Goal: Information Seeking & Learning: Learn about a topic

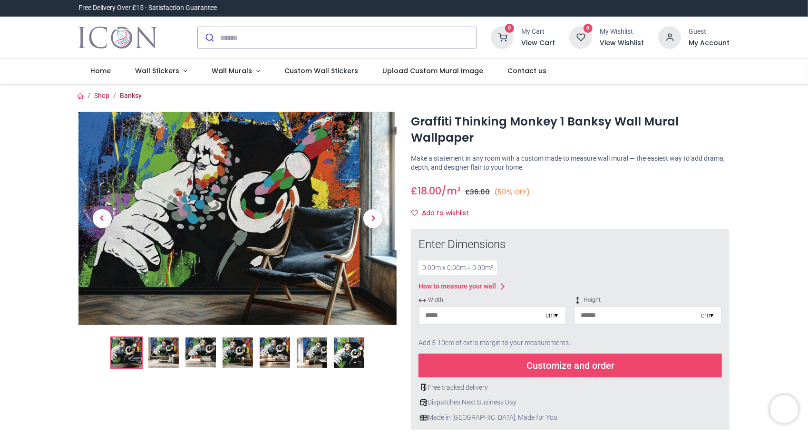
click at [129, 97] on link "Banksy" at bounding box center [131, 96] width 22 height 8
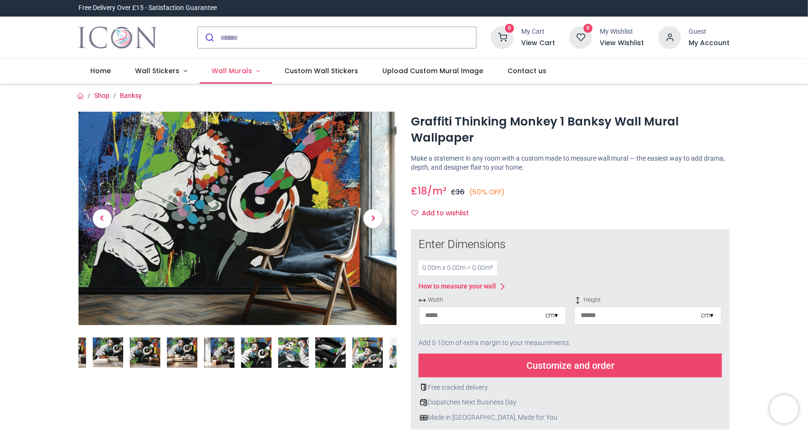
click at [231, 66] on span "Wall Murals" at bounding box center [232, 71] width 40 height 10
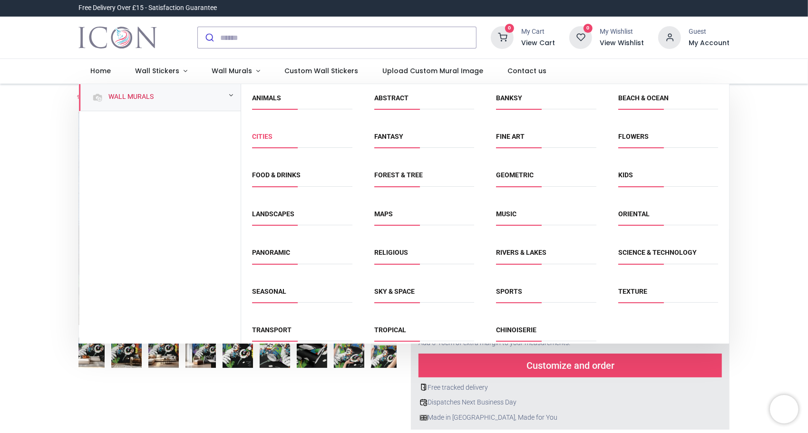
click at [261, 137] on link "Cities" at bounding box center [263, 137] width 20 height 8
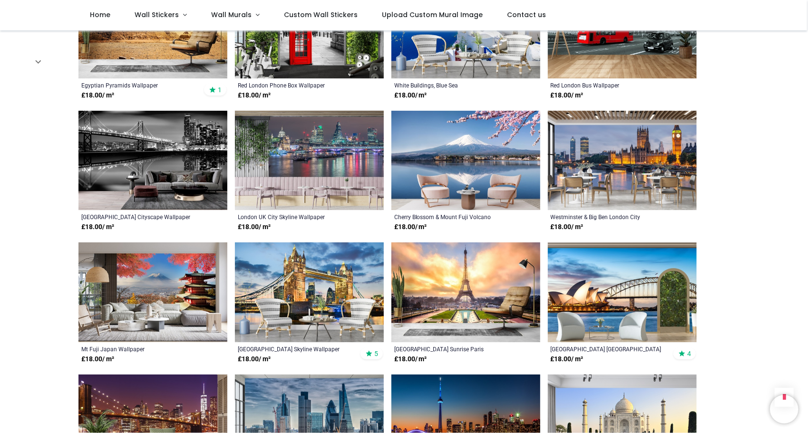
scroll to position [571, 0]
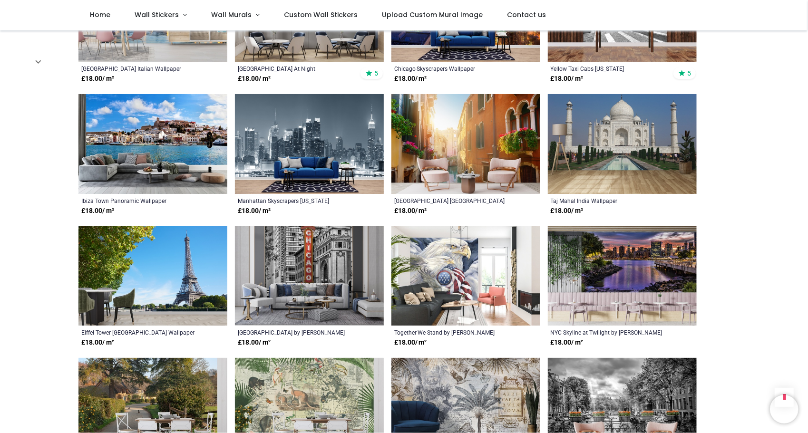
scroll to position [1760, 0]
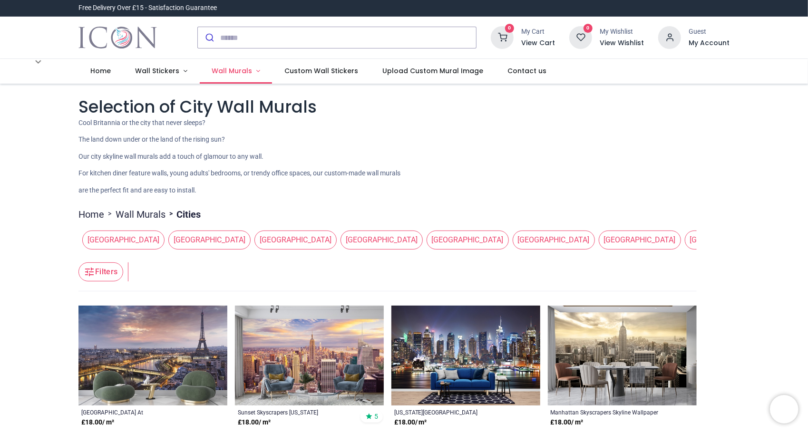
click at [229, 71] on span "Wall Murals" at bounding box center [232, 71] width 40 height 10
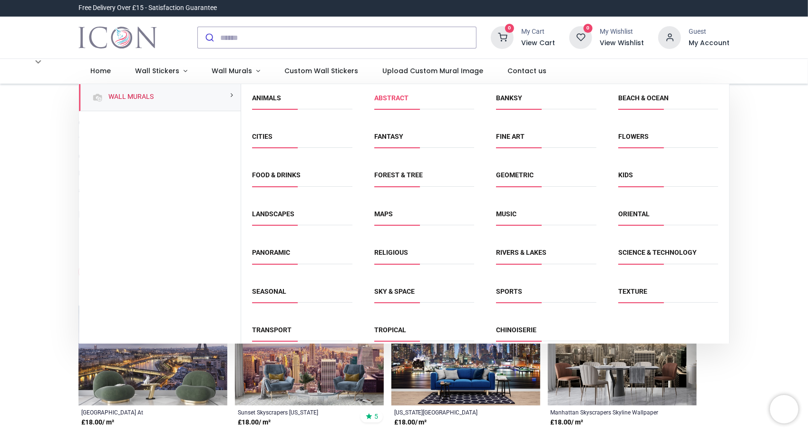
click at [387, 98] on link "Abstract" at bounding box center [391, 98] width 34 height 8
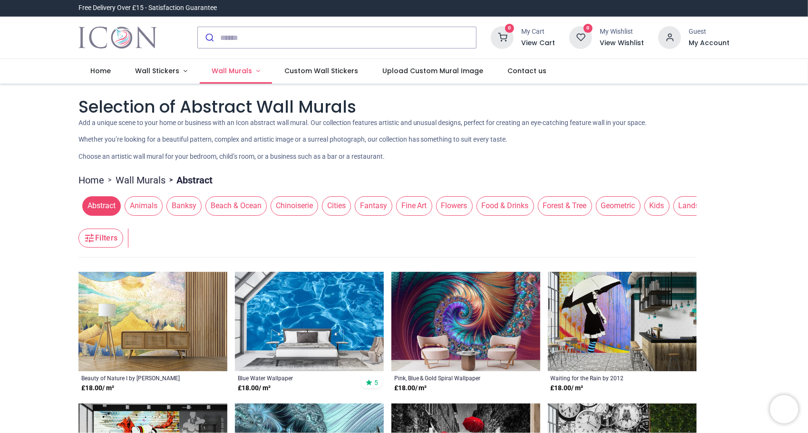
click at [224, 75] on span "Wall Murals" at bounding box center [232, 71] width 40 height 10
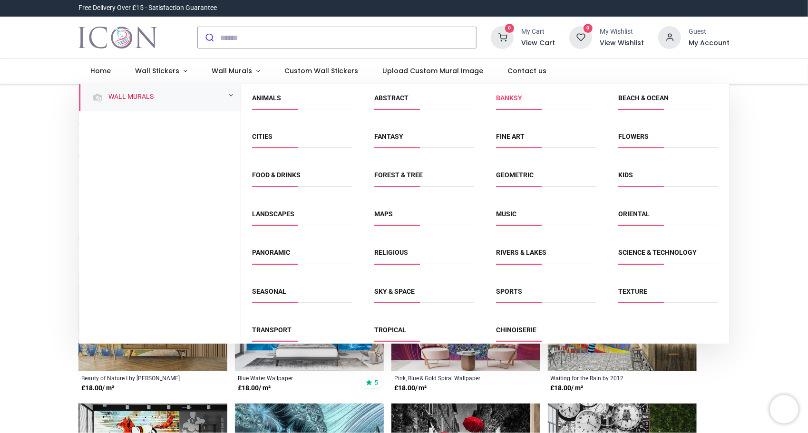
click at [508, 98] on link "Banksy" at bounding box center [509, 98] width 26 height 8
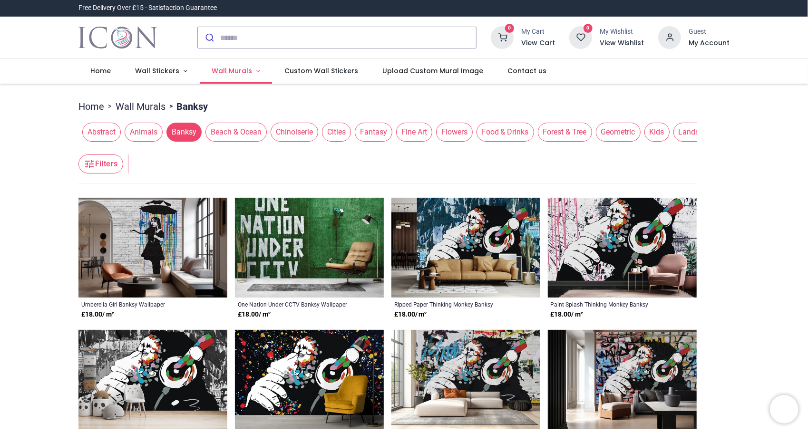
click at [217, 68] on span "Wall Murals" at bounding box center [232, 71] width 40 height 10
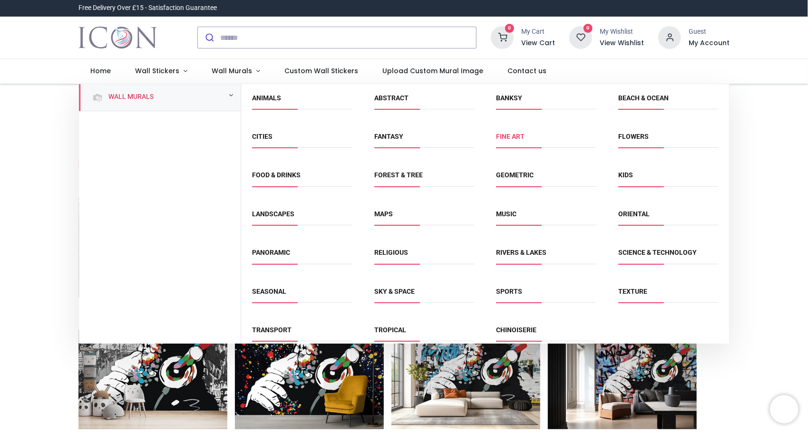
click at [501, 136] on link "Fine Art" at bounding box center [510, 137] width 29 height 8
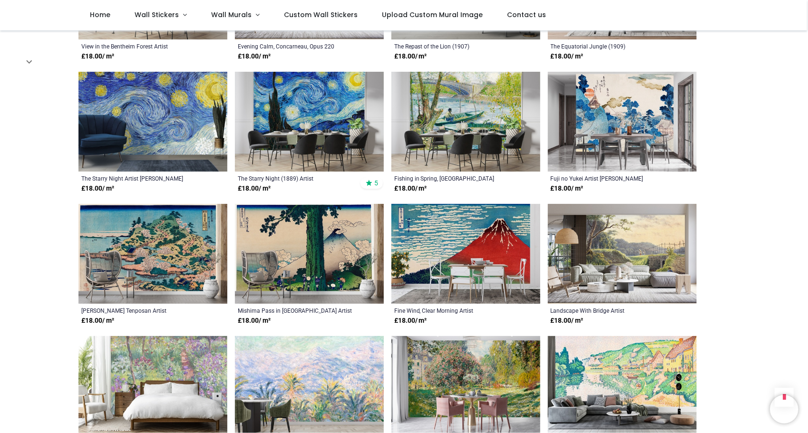
scroll to position [476, 0]
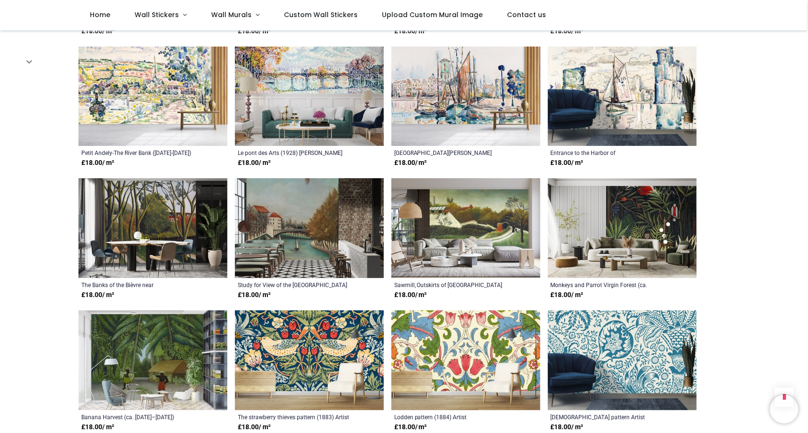
scroll to position [856, 0]
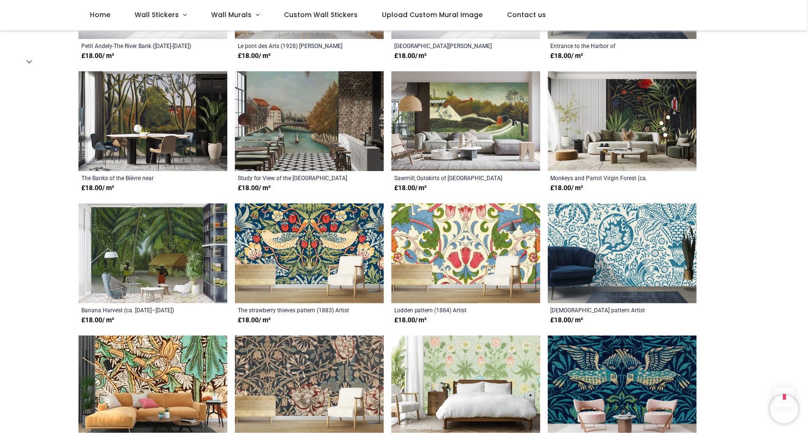
scroll to position [856, 0]
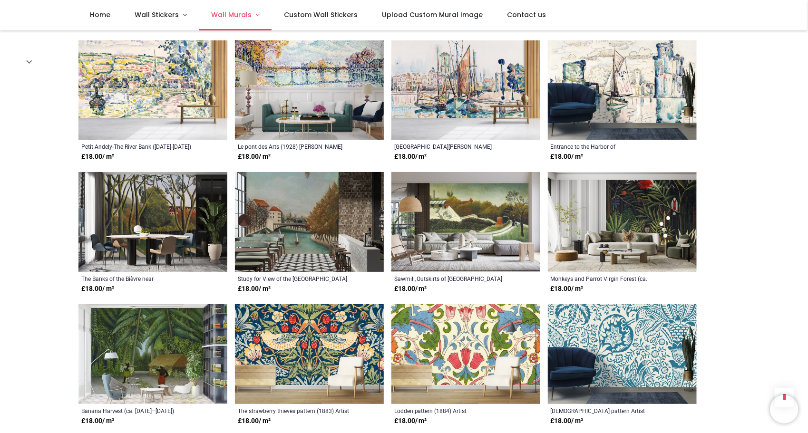
click at [217, 15] on span "Wall Murals" at bounding box center [231, 15] width 40 height 10
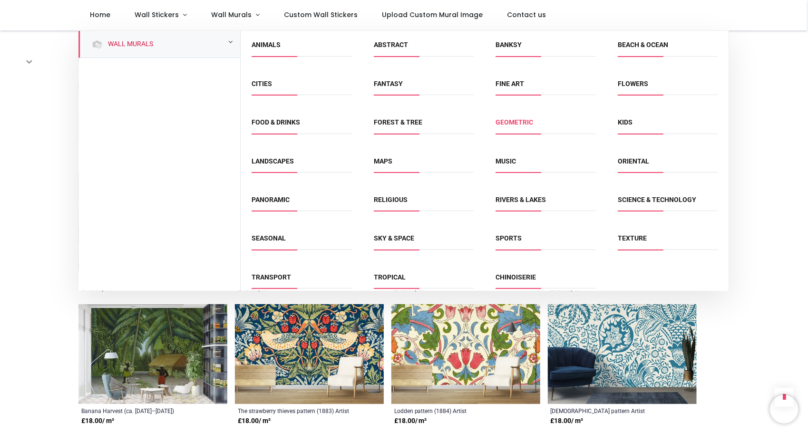
click at [516, 125] on link "Geometric" at bounding box center [515, 122] width 38 height 8
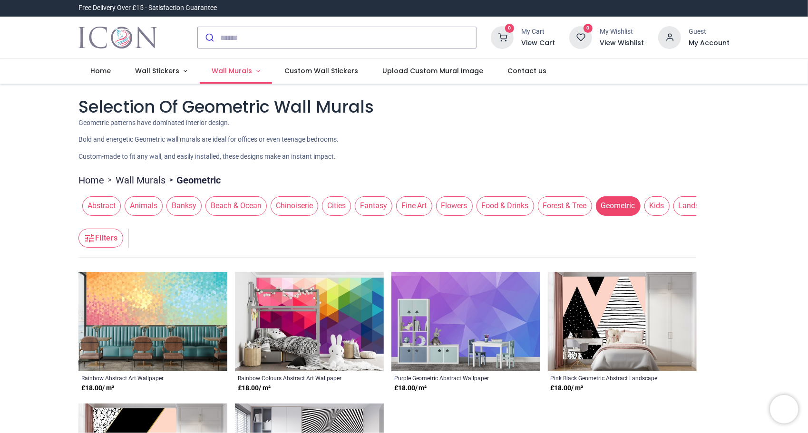
click at [240, 73] on span "Wall Murals" at bounding box center [232, 71] width 40 height 10
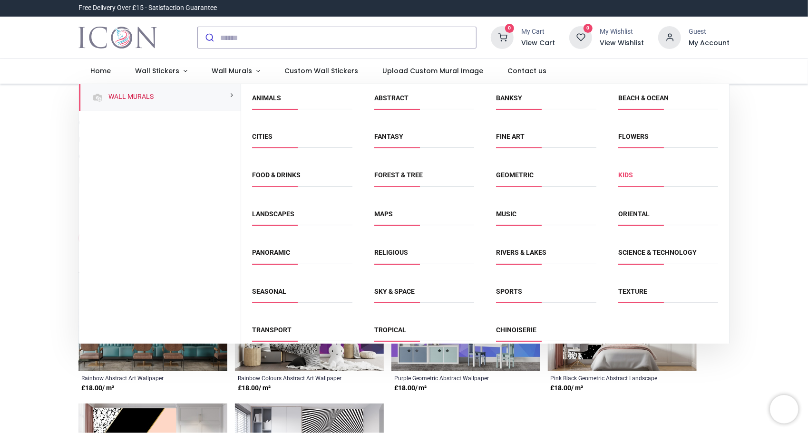
click at [627, 177] on link "Kids" at bounding box center [625, 175] width 15 height 8
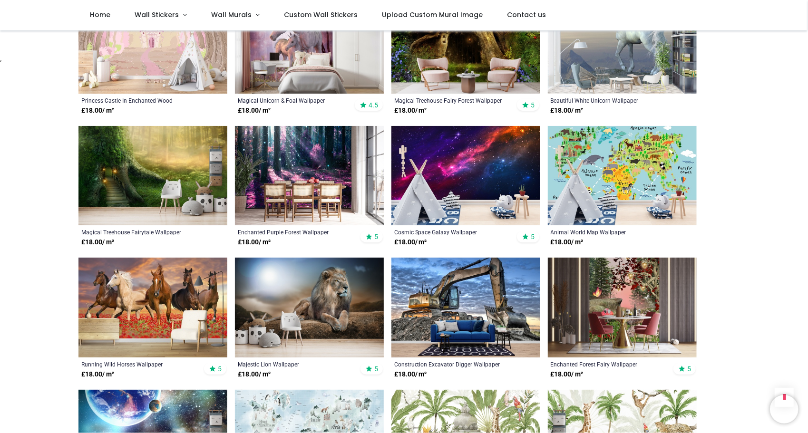
scroll to position [714, 0]
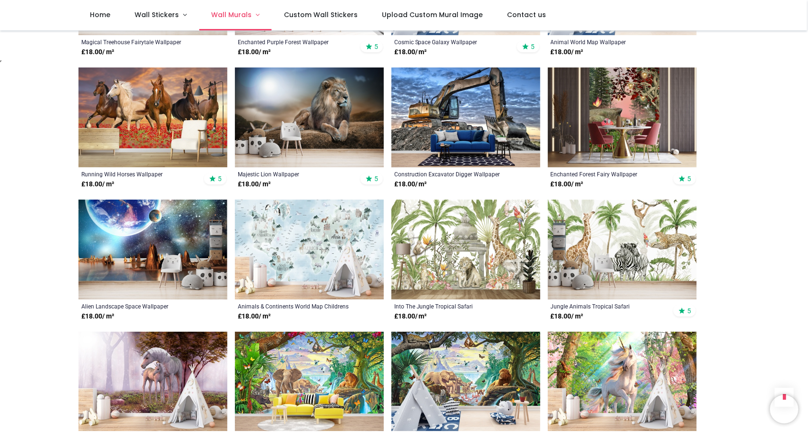
click at [238, 14] on span "Wall Murals" at bounding box center [231, 15] width 40 height 10
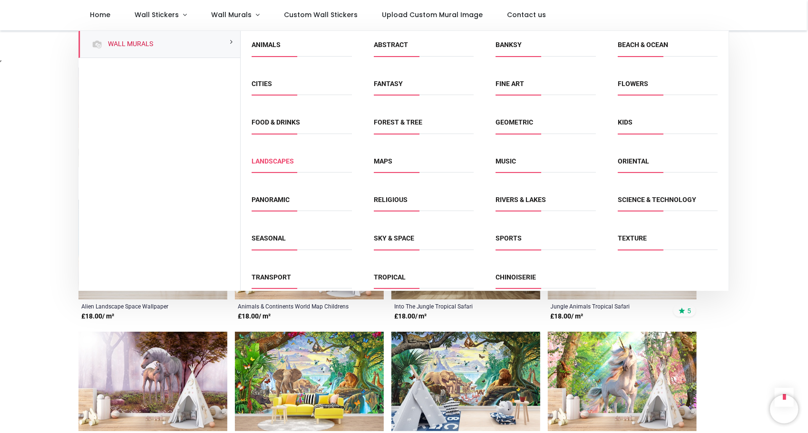
click at [283, 161] on link "Landscapes" at bounding box center [273, 161] width 42 height 8
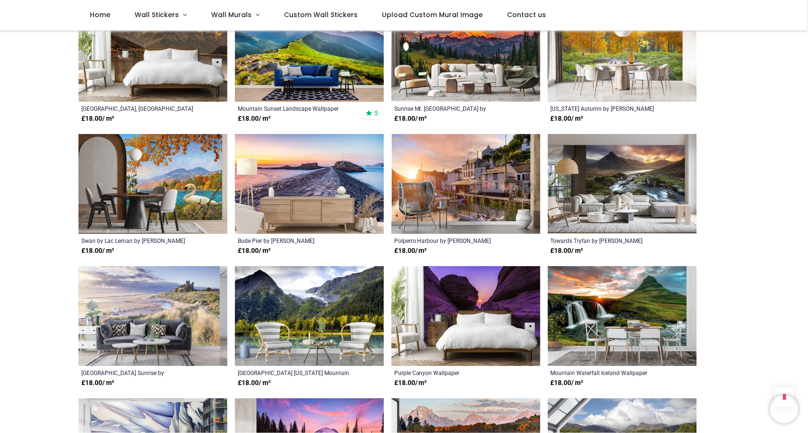
scroll to position [618, 0]
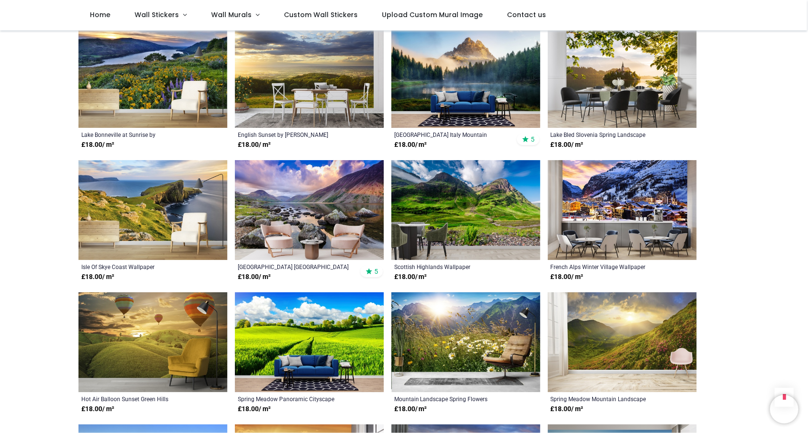
scroll to position [1427, 0]
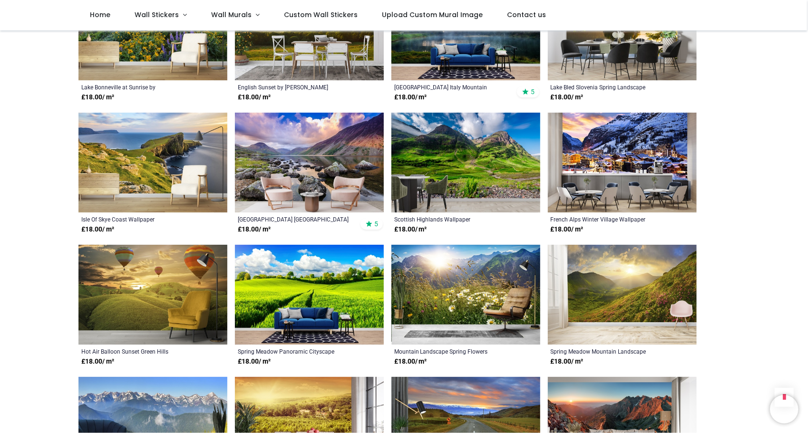
click at [424, 140] on img at bounding box center [466, 163] width 149 height 100
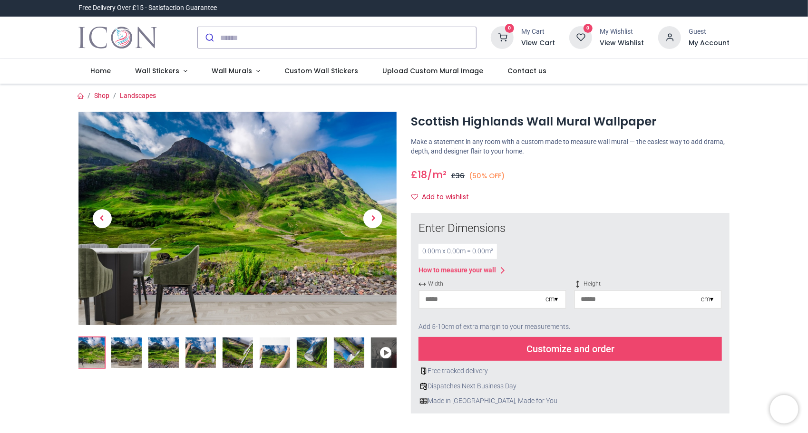
click at [133, 355] on img at bounding box center [126, 353] width 30 height 30
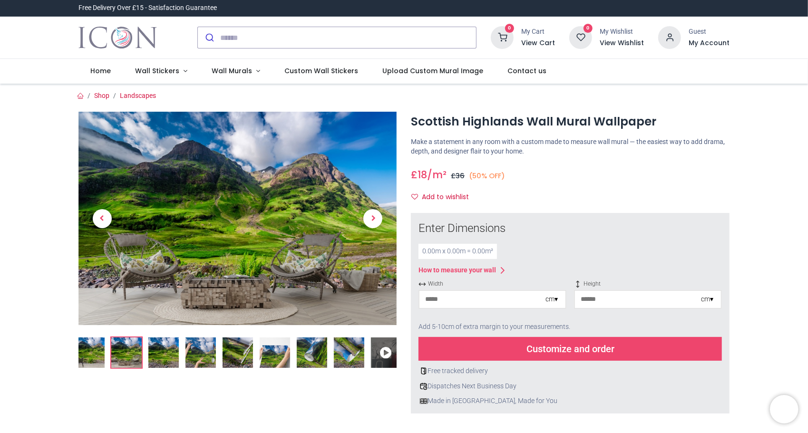
click at [169, 358] on img at bounding box center [163, 353] width 30 height 30
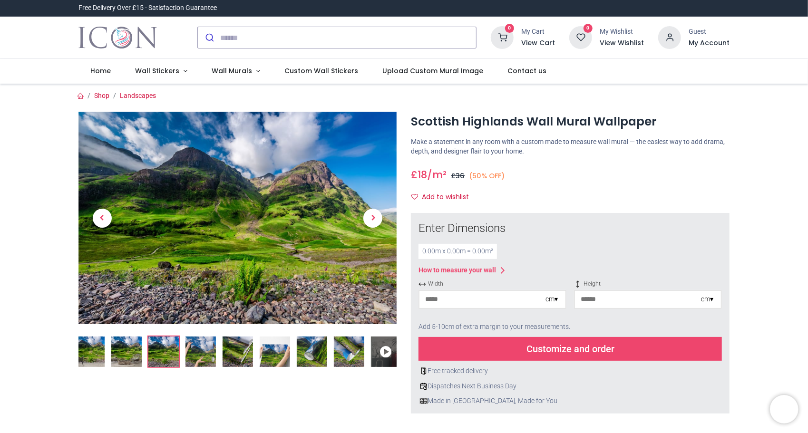
click at [196, 354] on img at bounding box center [201, 352] width 30 height 30
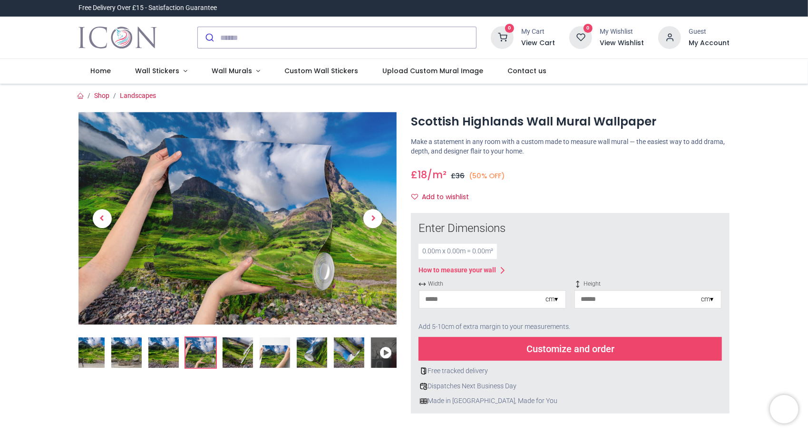
click at [233, 355] on img at bounding box center [238, 353] width 30 height 30
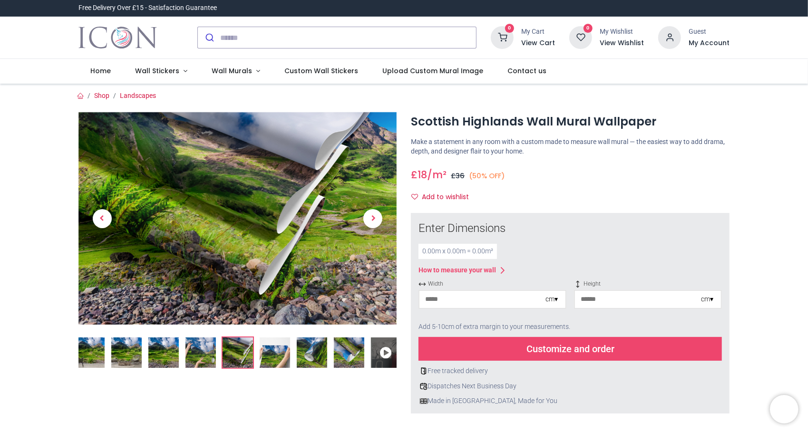
click at [267, 353] on img at bounding box center [275, 353] width 30 height 30
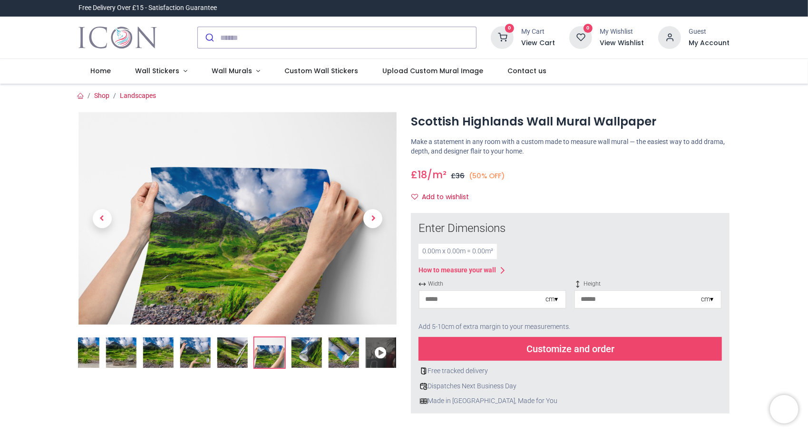
click at [305, 350] on img at bounding box center [306, 353] width 30 height 30
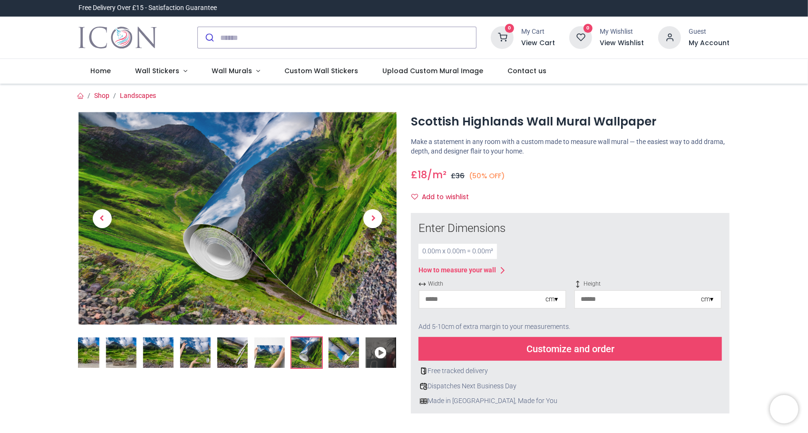
click at [336, 348] on img at bounding box center [343, 353] width 30 height 30
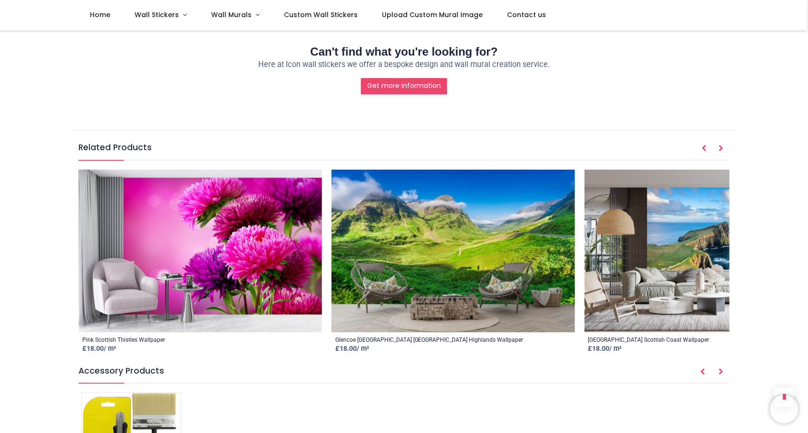
scroll to position [1237, 0]
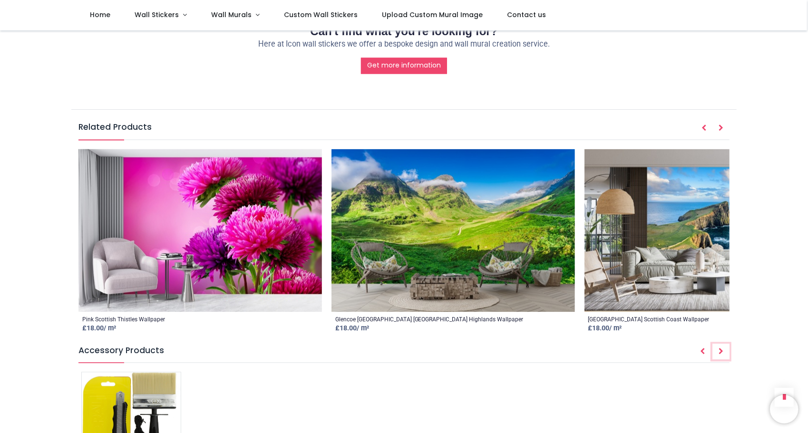
click at [721, 350] on icon "Next" at bounding box center [721, 351] width 5 height 7
click at [719, 128] on icon "Next" at bounding box center [721, 128] width 5 height 7
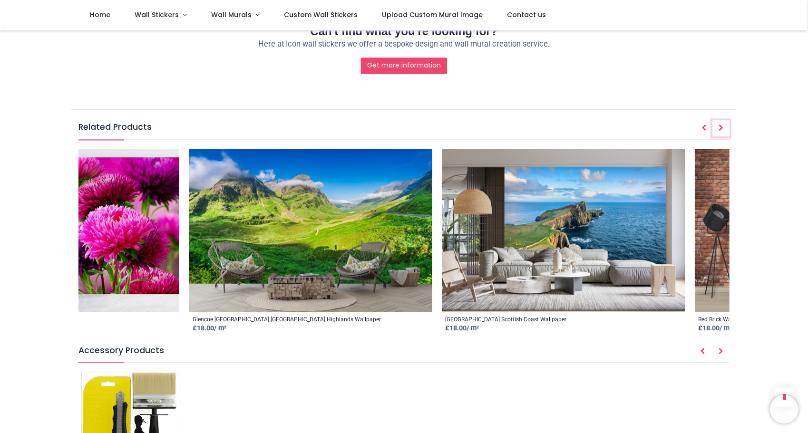
click at [719, 128] on icon "Next" at bounding box center [721, 128] width 5 height 7
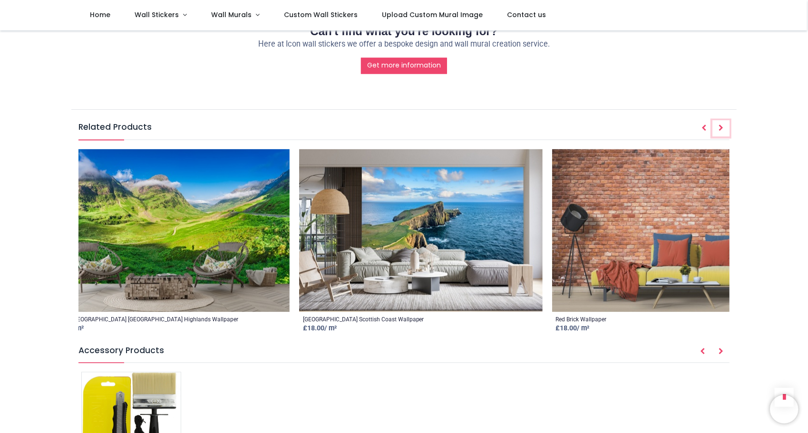
click at [719, 128] on icon "Next" at bounding box center [721, 128] width 5 height 7
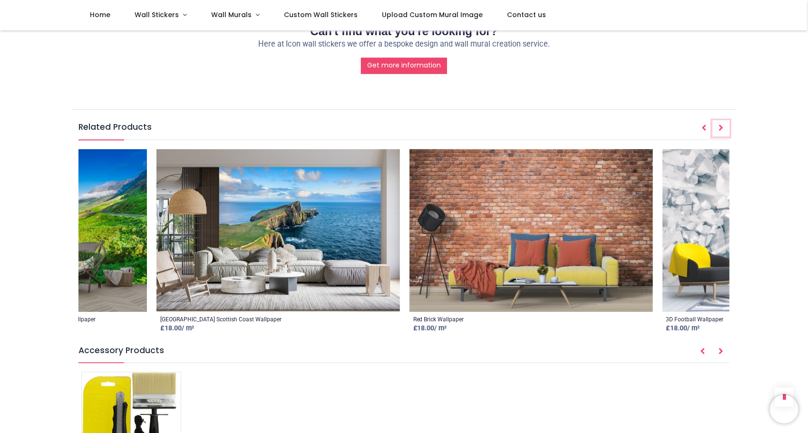
click at [719, 128] on icon "Next" at bounding box center [721, 128] width 5 height 7
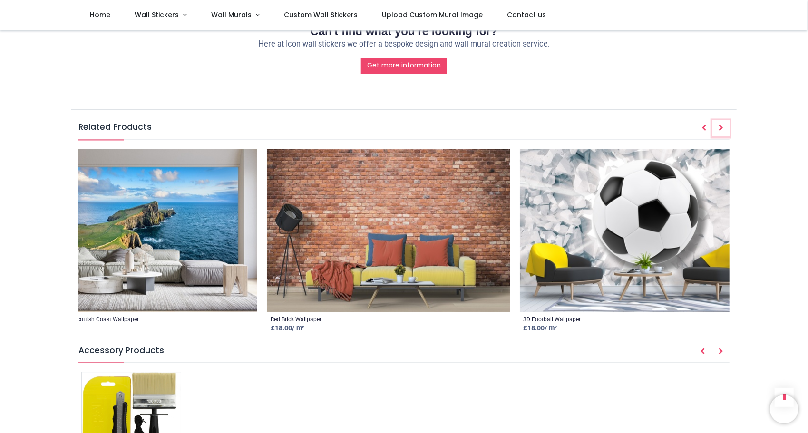
click at [719, 128] on icon "Next" at bounding box center [721, 128] width 5 height 7
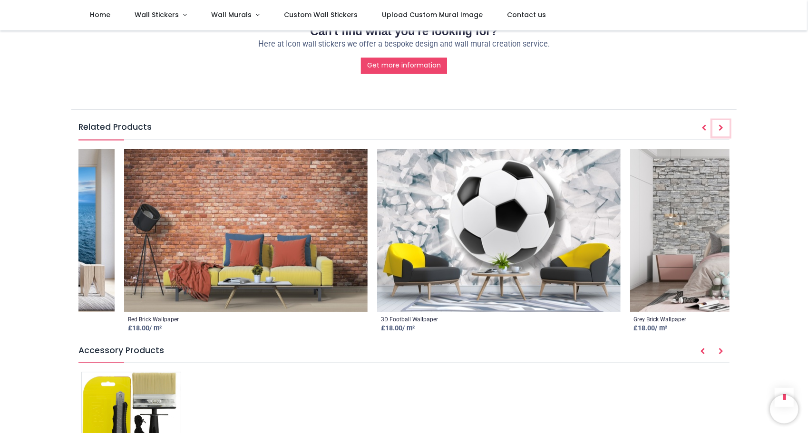
click at [719, 128] on icon "Next" at bounding box center [721, 128] width 5 height 7
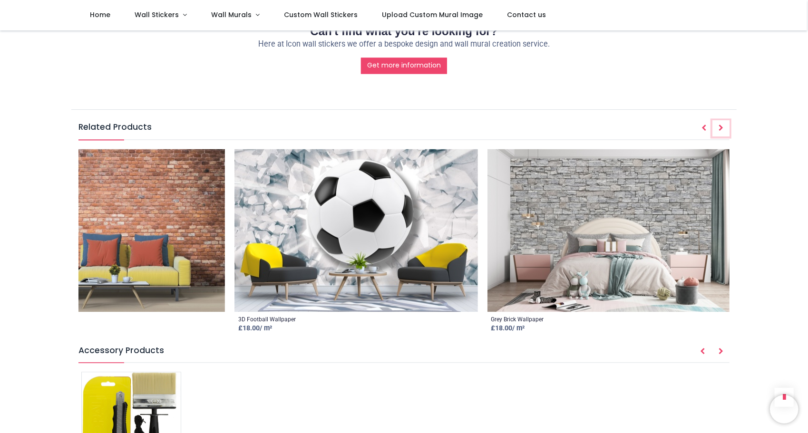
click at [719, 128] on icon "Next" at bounding box center [721, 128] width 5 height 7
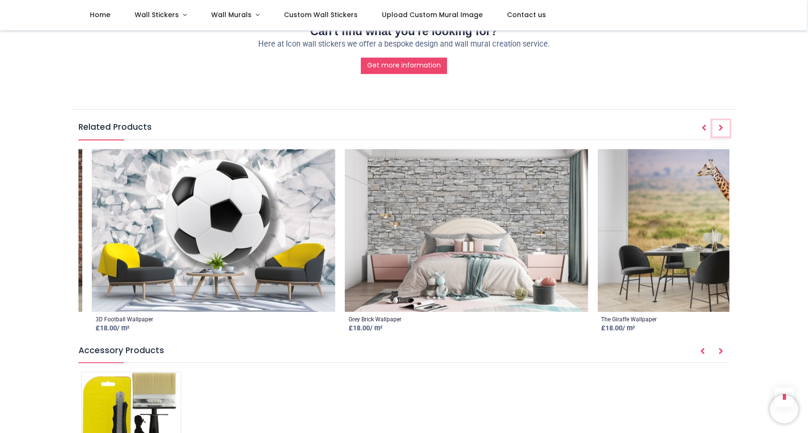
click at [719, 128] on icon "Next" at bounding box center [721, 128] width 5 height 7
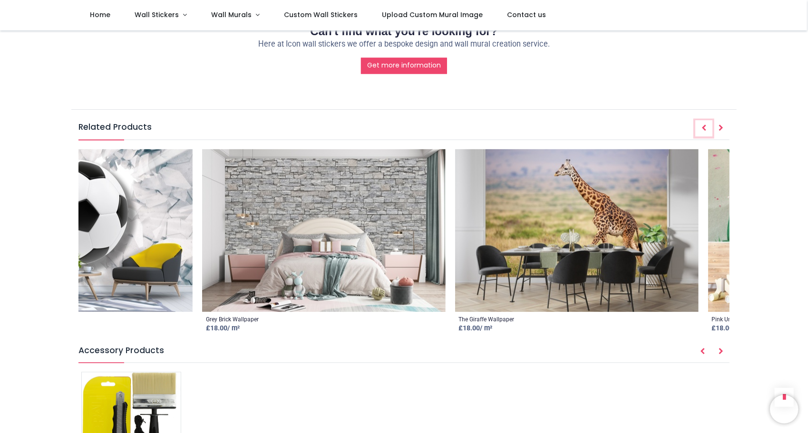
click at [707, 126] on button "Prev" at bounding box center [704, 128] width 17 height 16
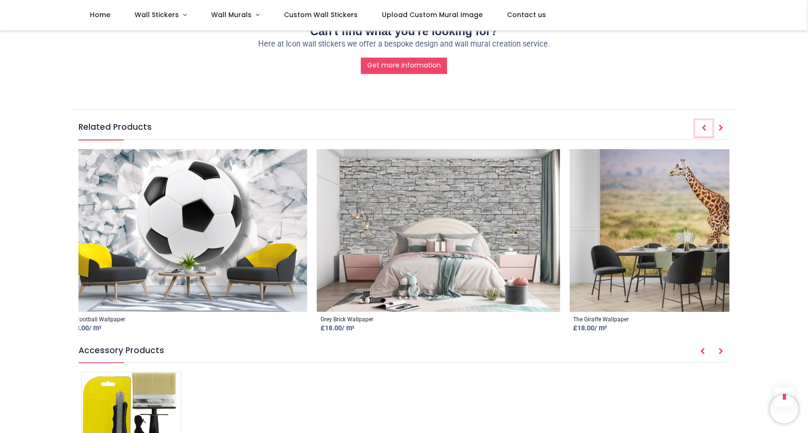
click at [707, 126] on button "Prev" at bounding box center [704, 128] width 17 height 16
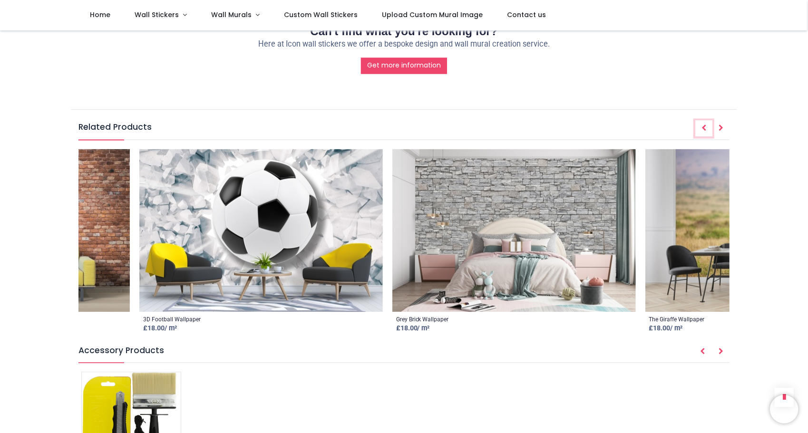
click at [707, 126] on button "Prev" at bounding box center [704, 128] width 17 height 16
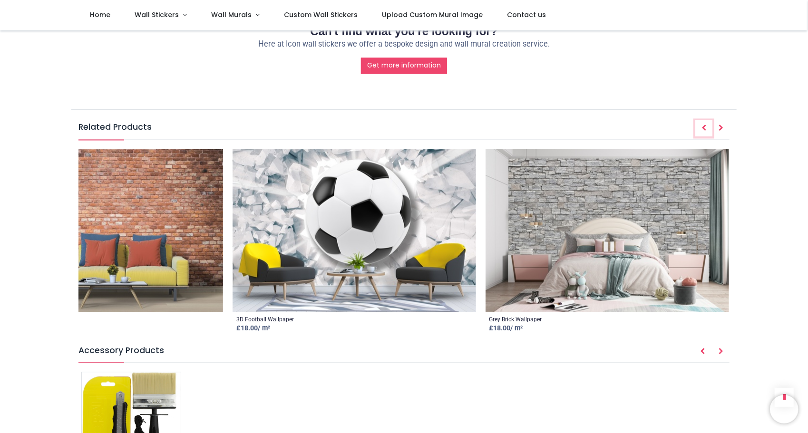
click at [707, 126] on button "Prev" at bounding box center [704, 128] width 17 height 16
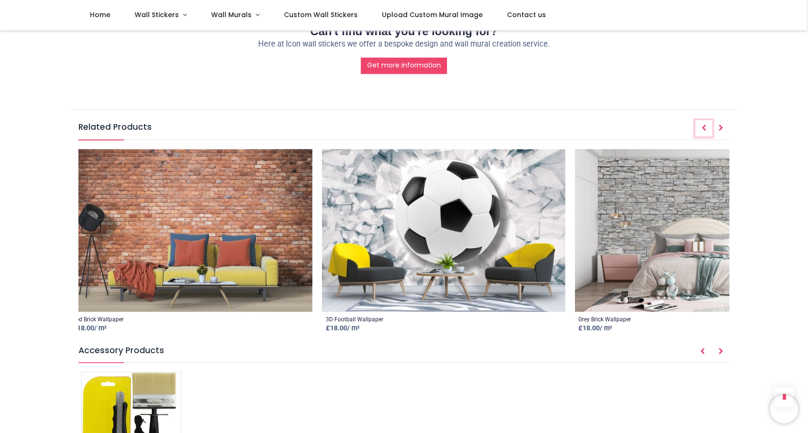
click at [707, 126] on button "Prev" at bounding box center [704, 128] width 17 height 16
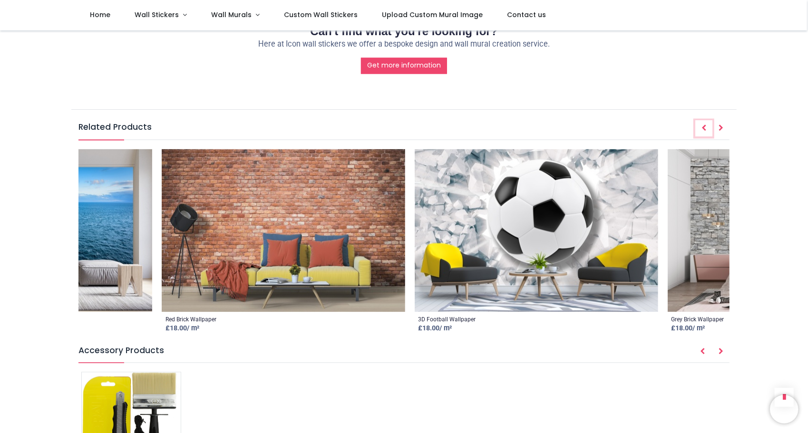
click at [707, 126] on button "Prev" at bounding box center [704, 128] width 17 height 16
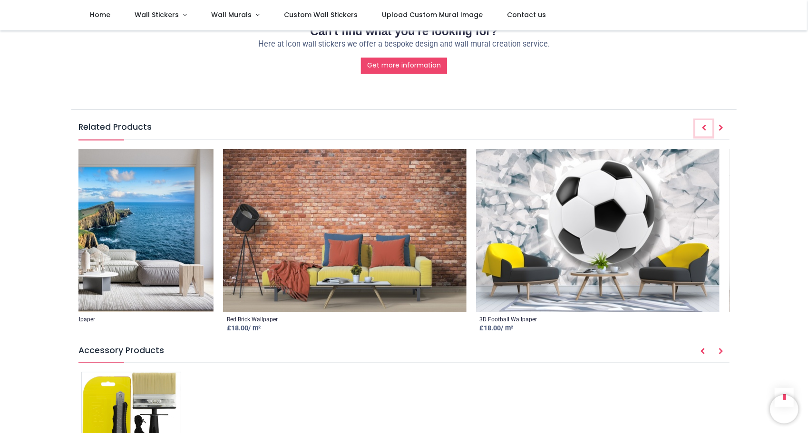
click at [707, 126] on button "Prev" at bounding box center [704, 128] width 17 height 16
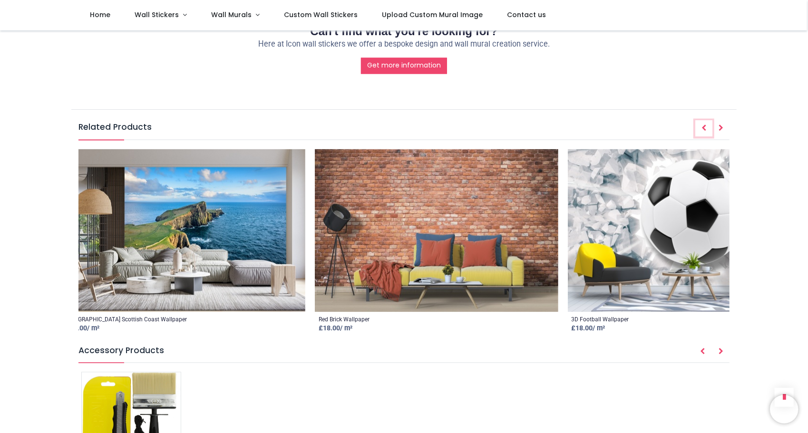
click at [707, 126] on button "Prev" at bounding box center [704, 128] width 17 height 16
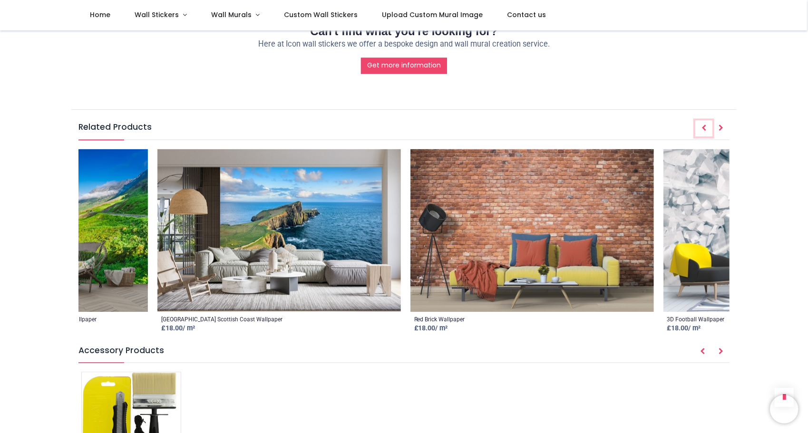
click at [707, 126] on button "Prev" at bounding box center [704, 128] width 17 height 16
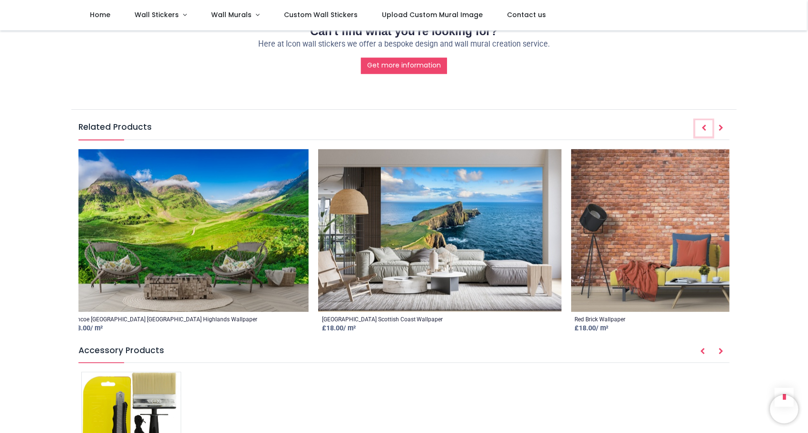
scroll to position [0, 262]
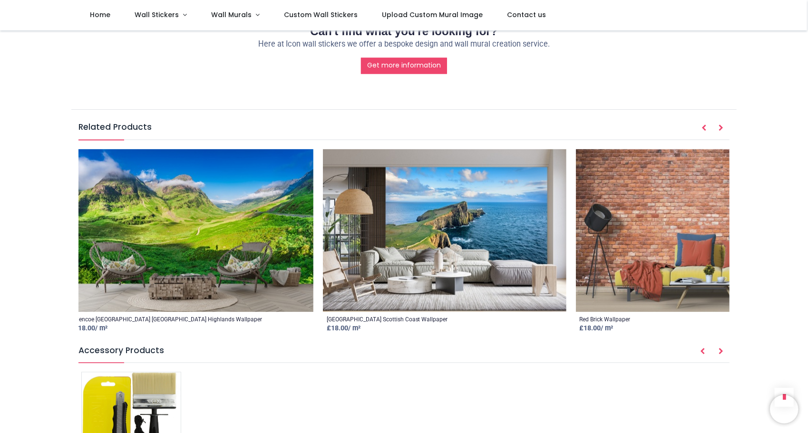
click at [271, 225] on img at bounding box center [192, 230] width 244 height 163
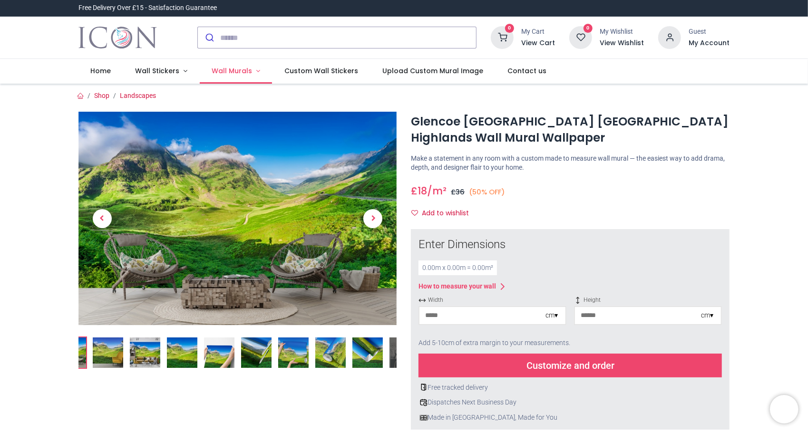
click at [245, 69] on span "Wall Murals" at bounding box center [232, 71] width 40 height 10
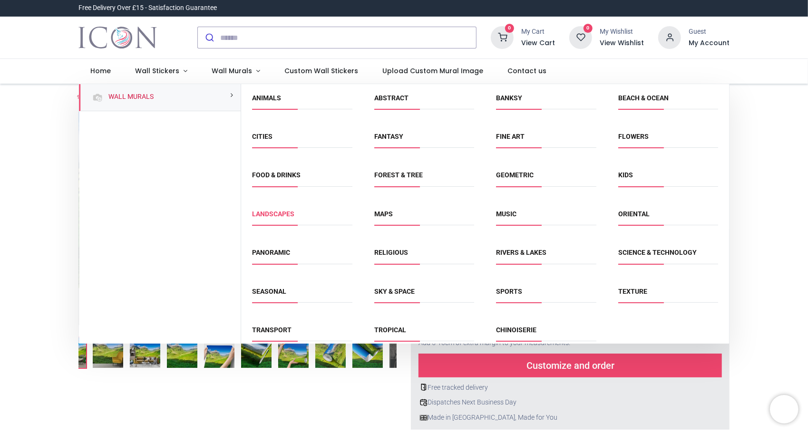
click at [271, 214] on link "Landscapes" at bounding box center [274, 214] width 42 height 8
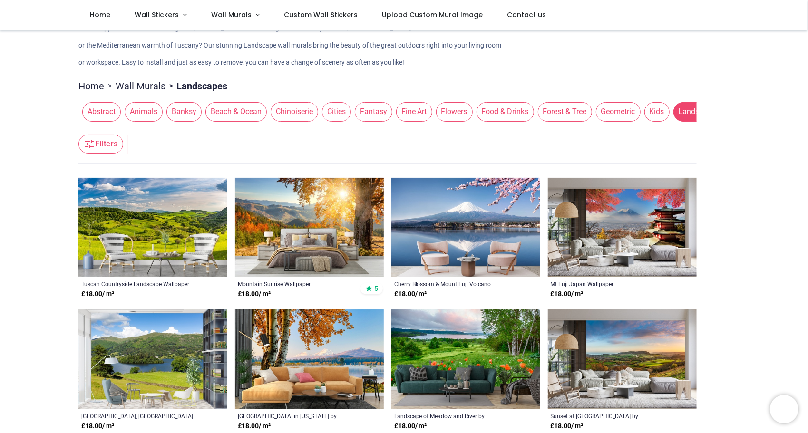
scroll to position [48, 0]
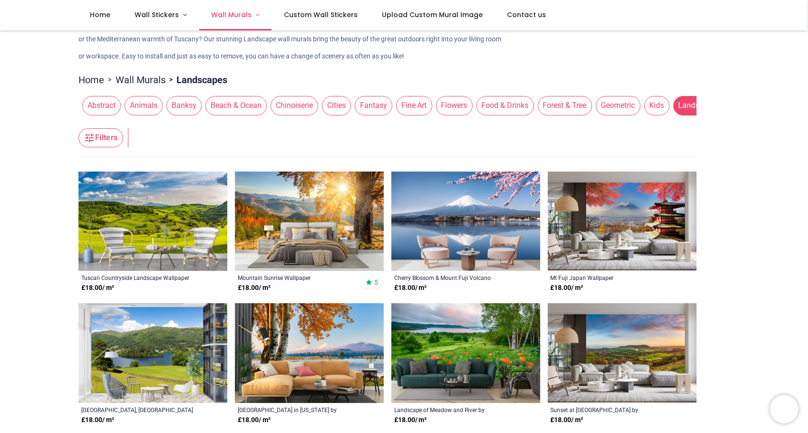
click at [230, 18] on span "Wall Murals" at bounding box center [231, 15] width 40 height 10
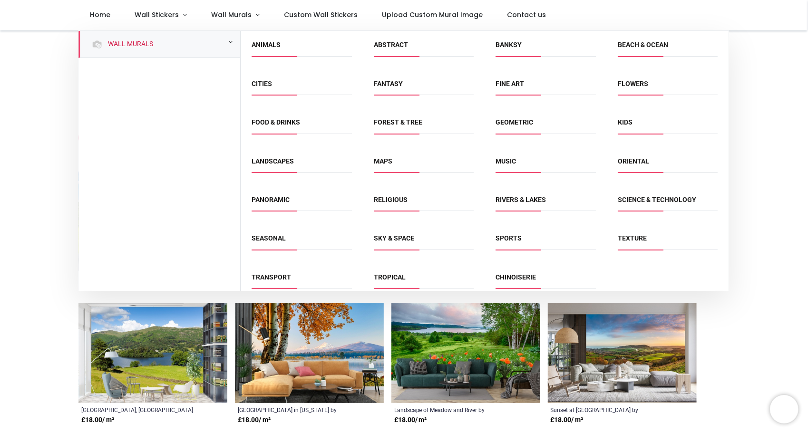
click at [390, 160] on link "Maps" at bounding box center [383, 161] width 19 height 8
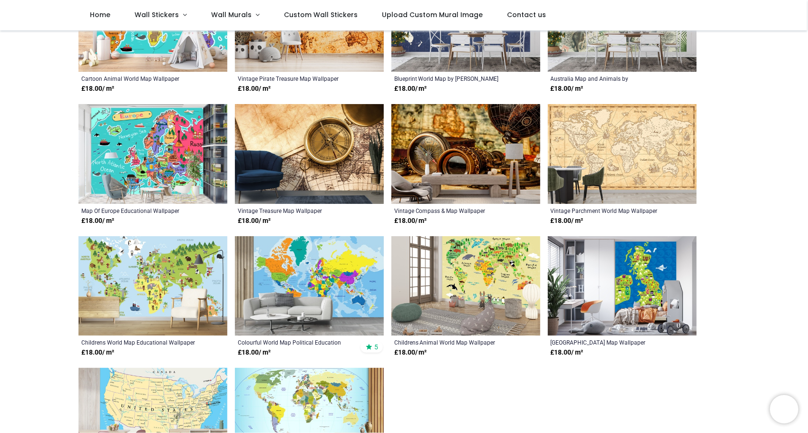
scroll to position [190, 0]
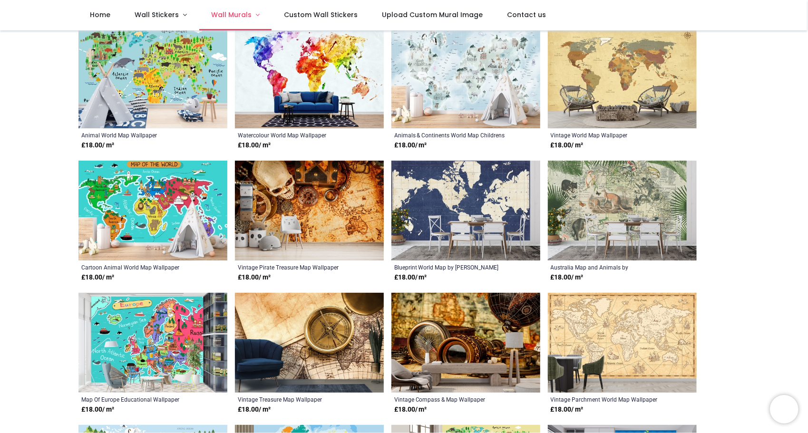
click at [247, 17] on span "Wall Murals" at bounding box center [231, 15] width 40 height 10
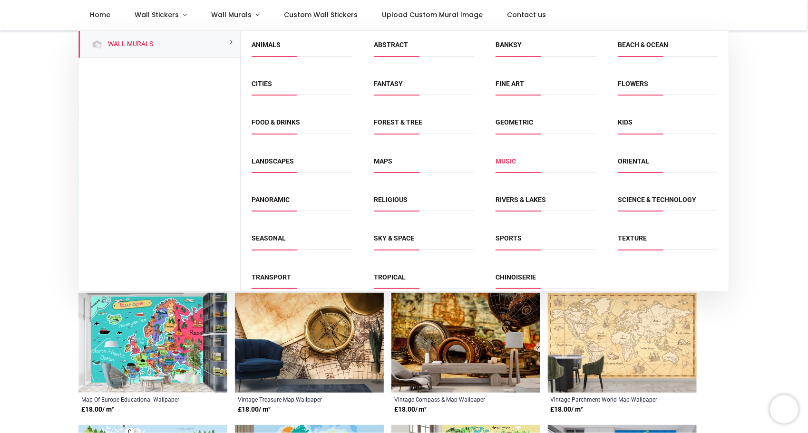
click at [501, 161] on link "Music" at bounding box center [506, 161] width 20 height 8
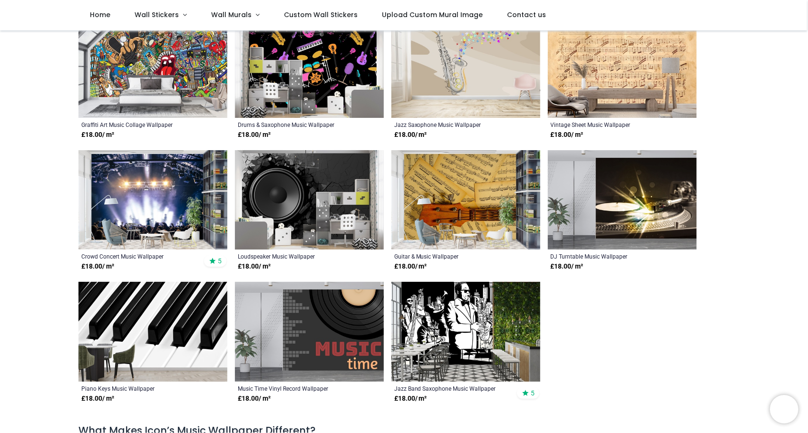
scroll to position [476, 0]
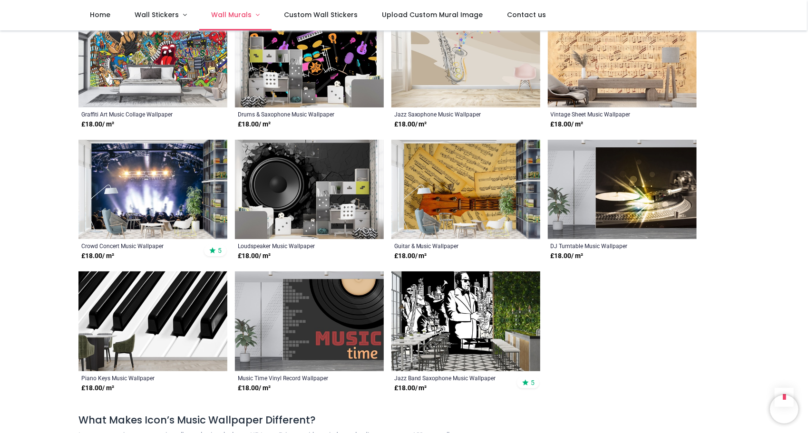
click at [246, 16] on span "Wall Murals" at bounding box center [231, 15] width 40 height 10
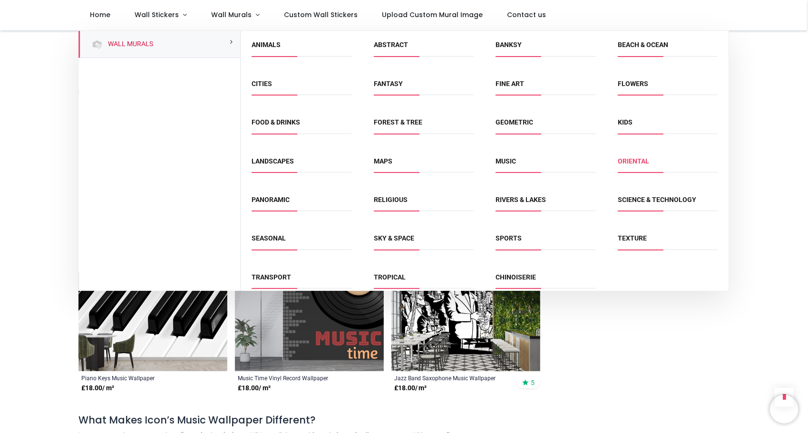
click at [632, 160] on link "Oriental" at bounding box center [633, 161] width 31 height 8
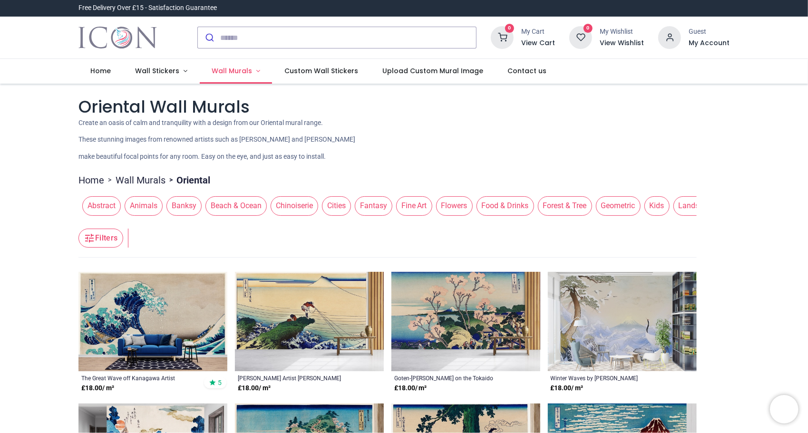
click at [250, 72] on link "Wall Murals" at bounding box center [236, 71] width 73 height 25
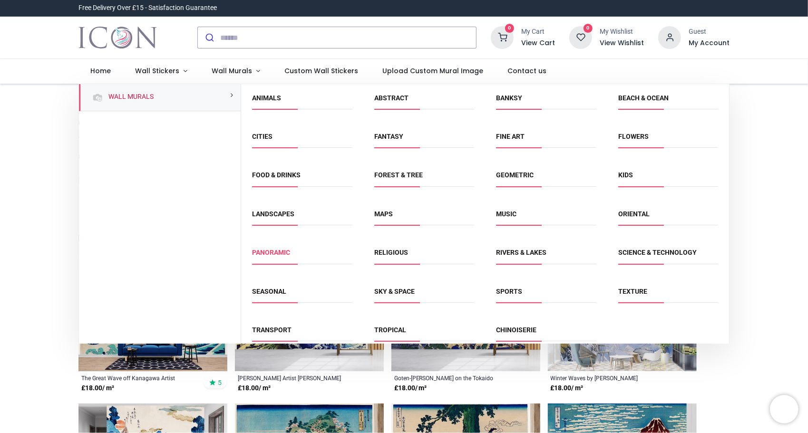
click at [271, 252] on link "Panoramic" at bounding box center [272, 253] width 38 height 8
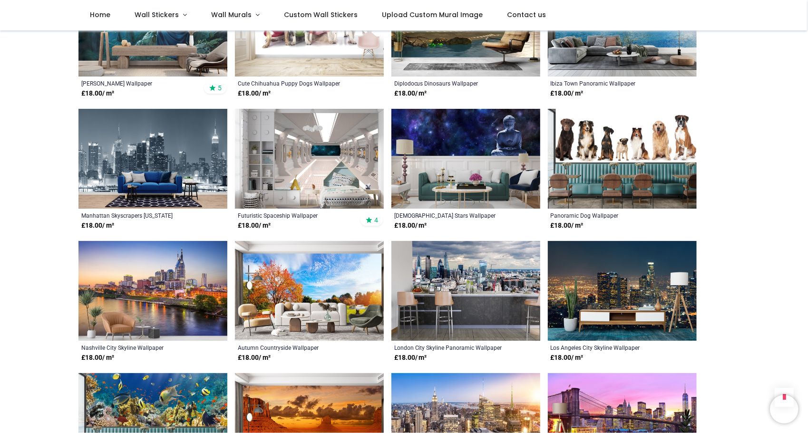
scroll to position [571, 0]
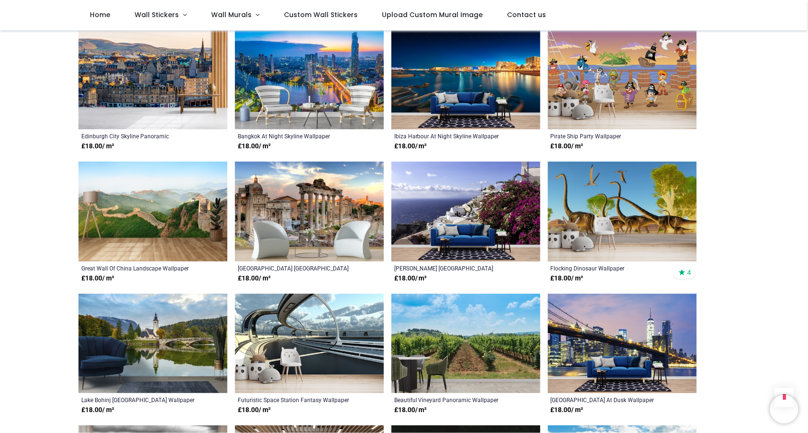
scroll to position [714, 0]
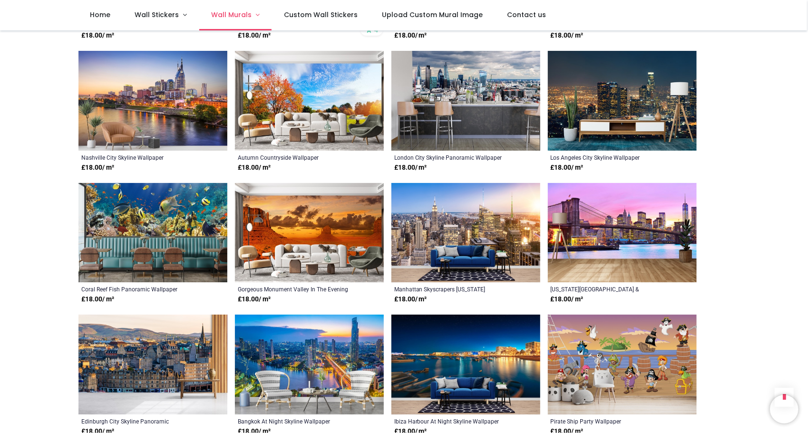
click at [246, 17] on span "Wall Murals" at bounding box center [231, 15] width 40 height 10
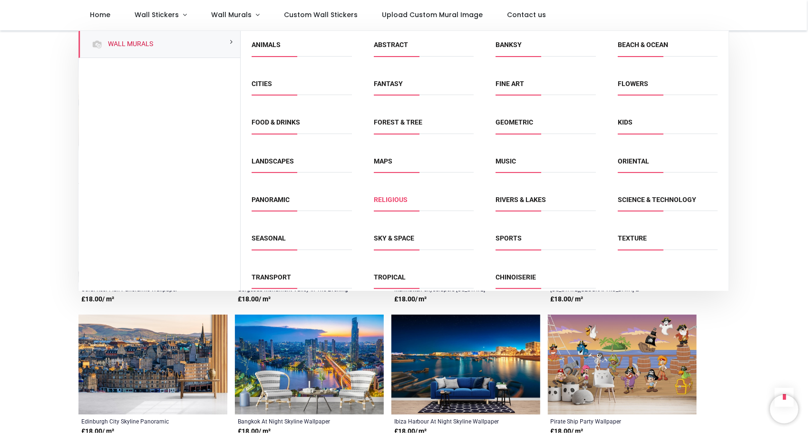
click at [389, 196] on link "Religious" at bounding box center [391, 200] width 34 height 8
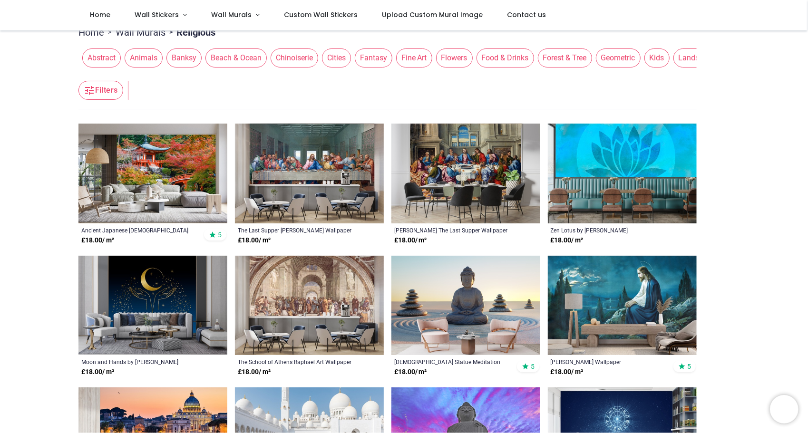
scroll to position [238, 0]
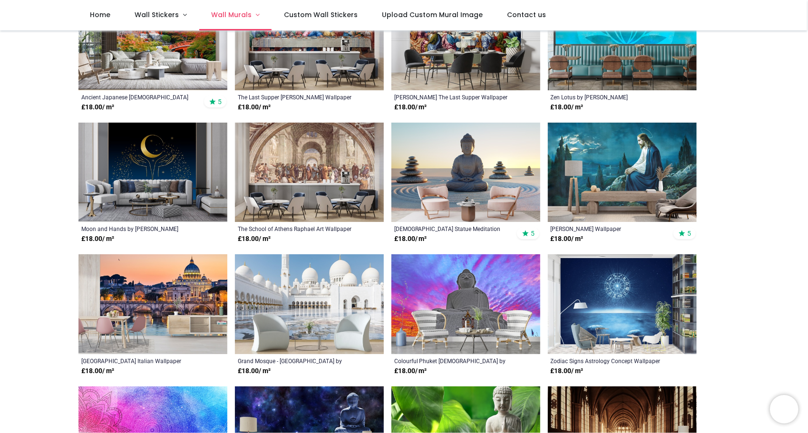
click at [231, 16] on span "Wall Murals" at bounding box center [231, 15] width 40 height 10
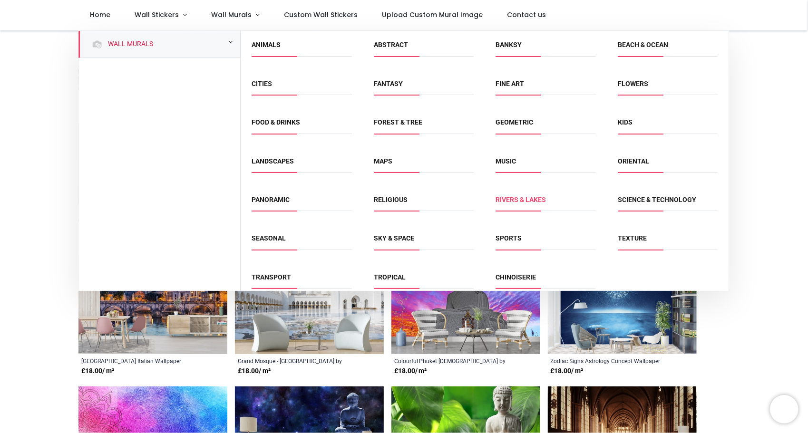
click at [509, 201] on link "Rivers & Lakes" at bounding box center [521, 200] width 50 height 8
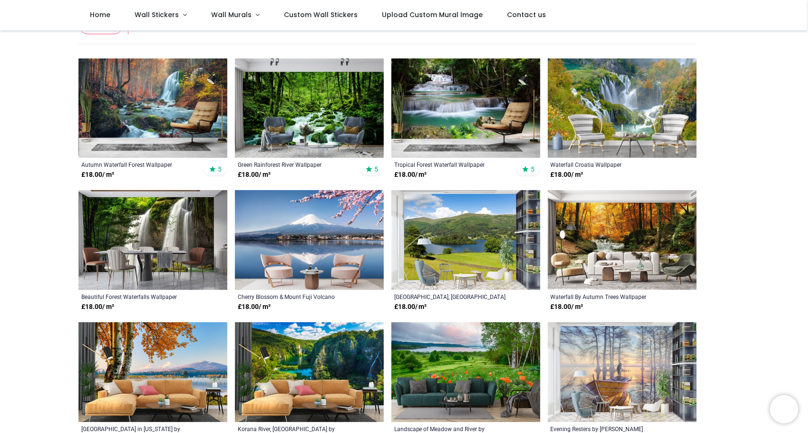
scroll to position [238, 0]
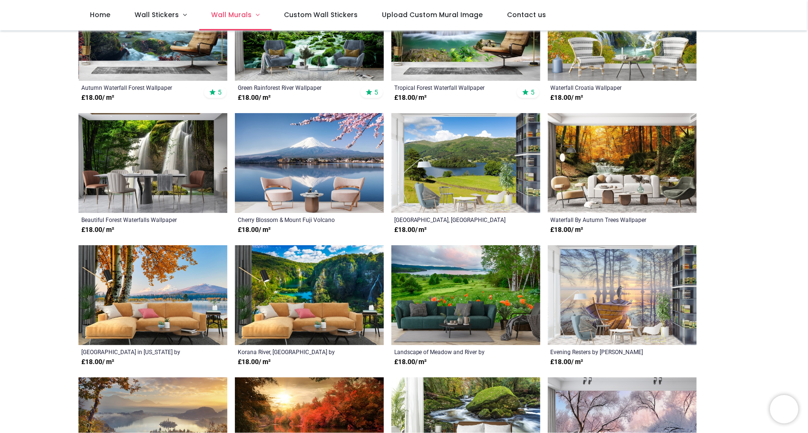
click at [246, 18] on span "Wall Murals" at bounding box center [231, 15] width 40 height 10
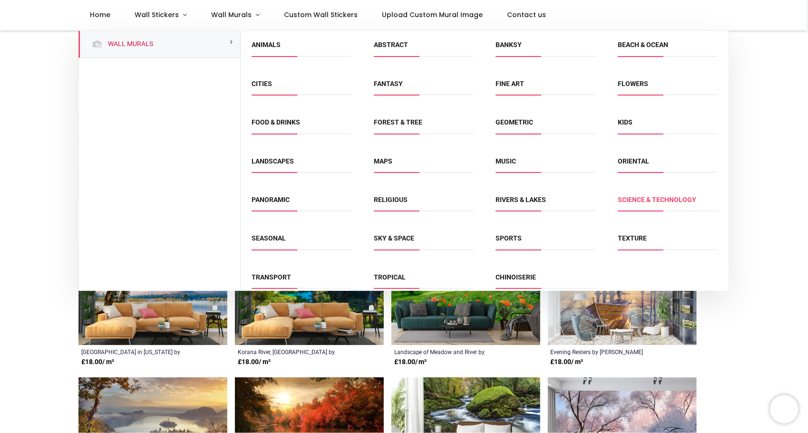
click at [643, 197] on link "Science & Technology" at bounding box center [657, 200] width 78 height 8
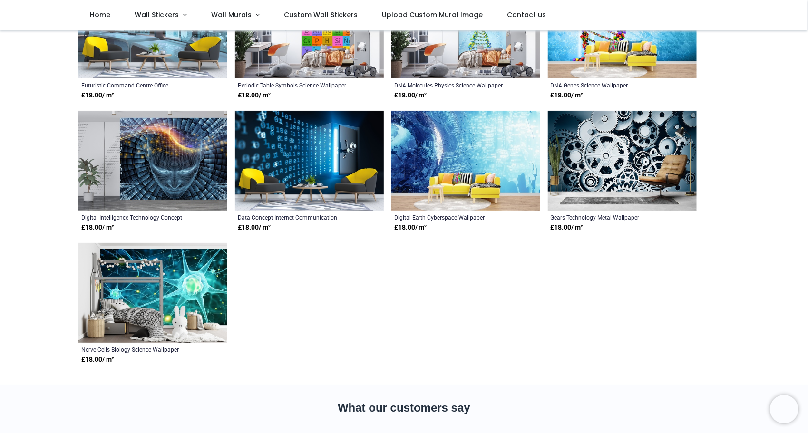
scroll to position [238, 0]
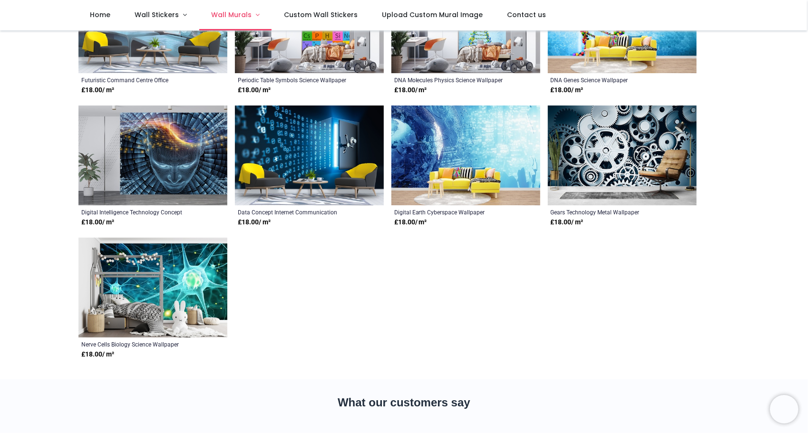
click at [235, 12] on span "Wall Murals" at bounding box center [231, 15] width 40 height 10
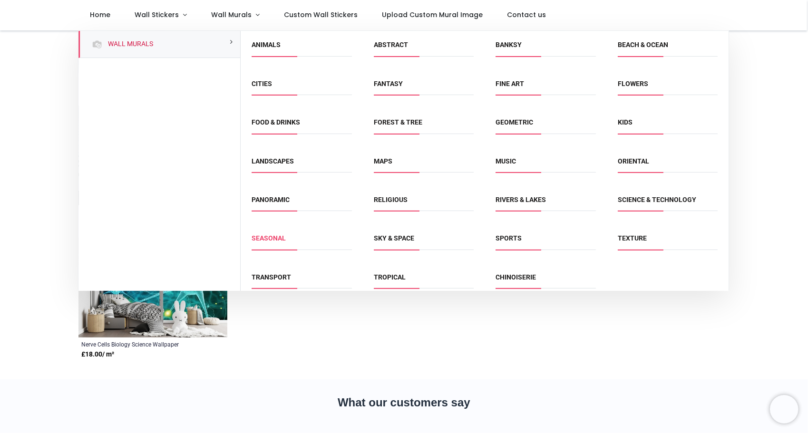
click at [267, 240] on link "Seasonal" at bounding box center [269, 239] width 34 height 8
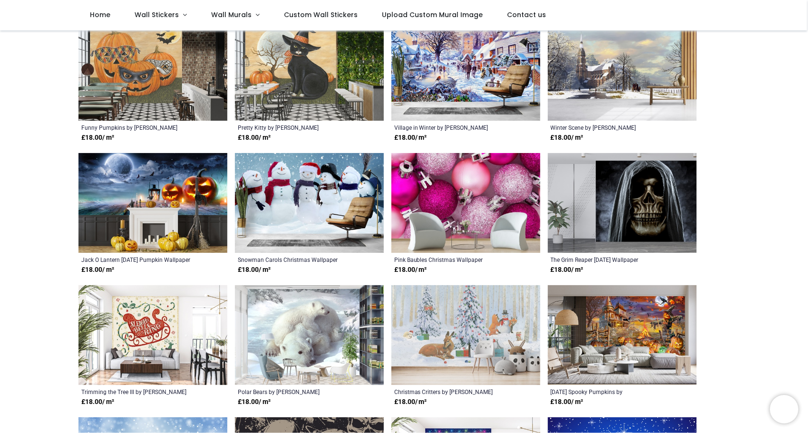
scroll to position [238, 0]
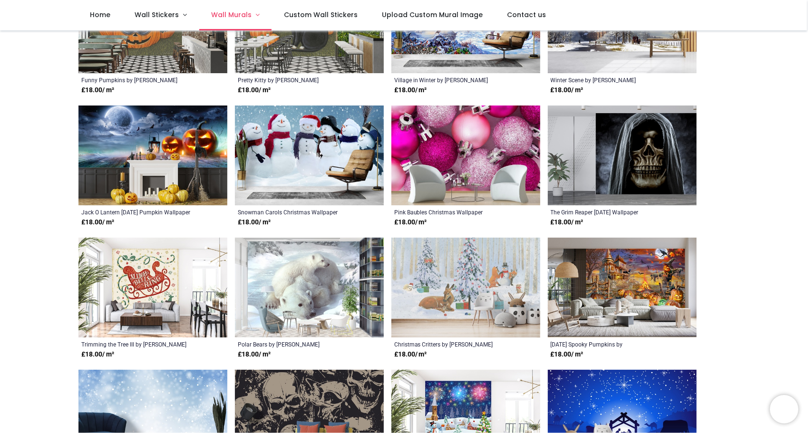
click at [245, 17] on span "Wall Murals" at bounding box center [231, 15] width 40 height 10
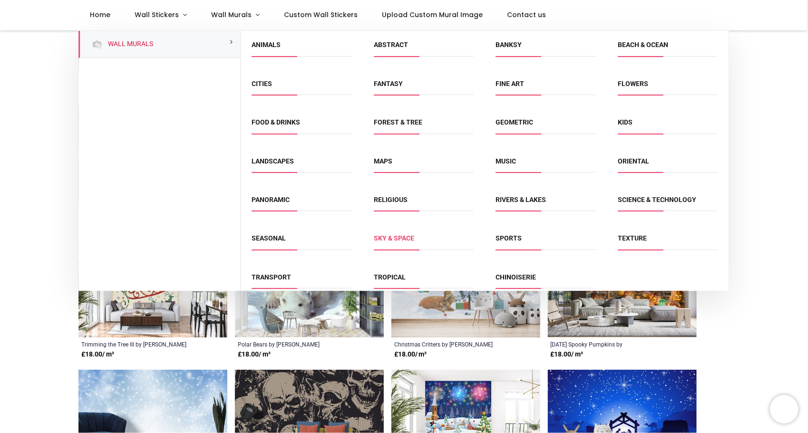
click at [397, 238] on link "Sky & Space" at bounding box center [394, 239] width 40 height 8
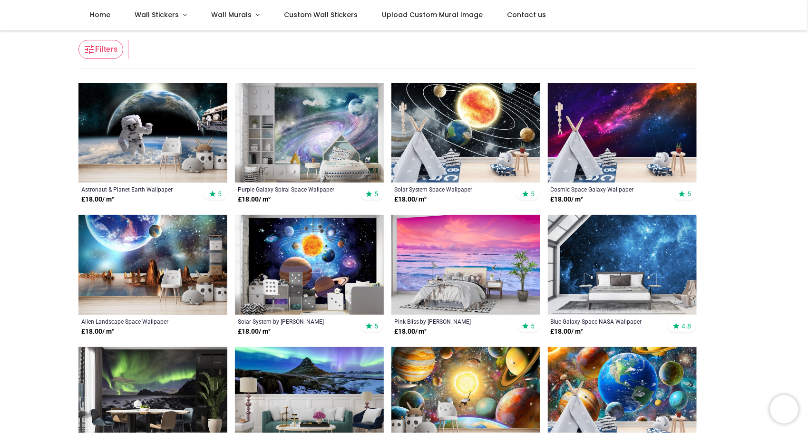
scroll to position [190, 0]
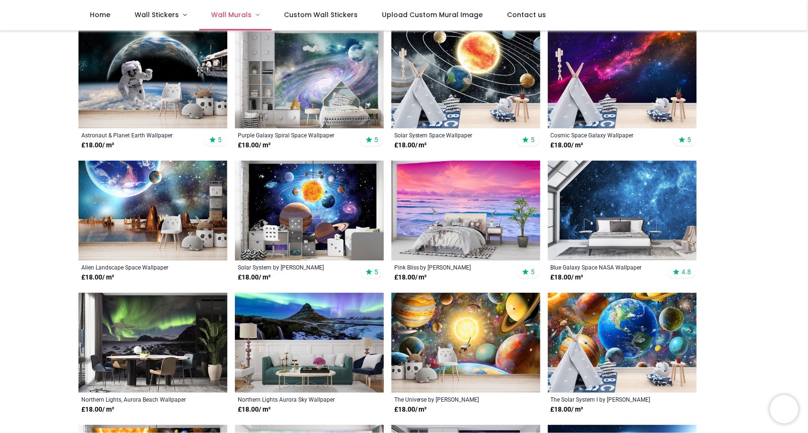
click at [235, 12] on span "Wall Murals" at bounding box center [231, 15] width 40 height 10
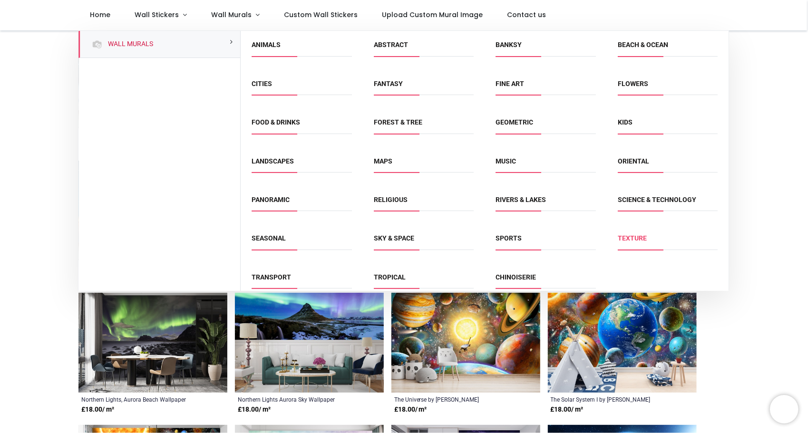
click at [622, 239] on link "Texture" at bounding box center [632, 239] width 29 height 8
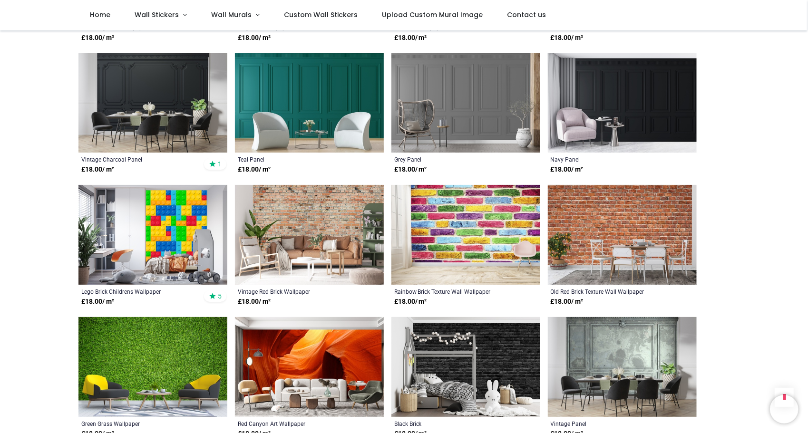
scroll to position [618, 0]
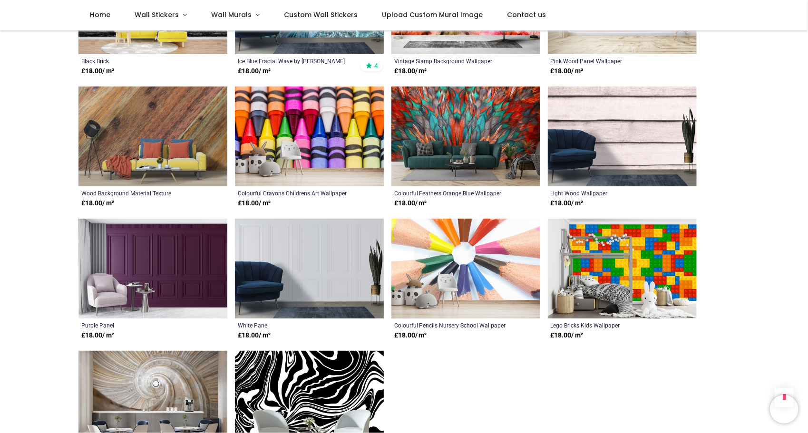
scroll to position [1094, 0]
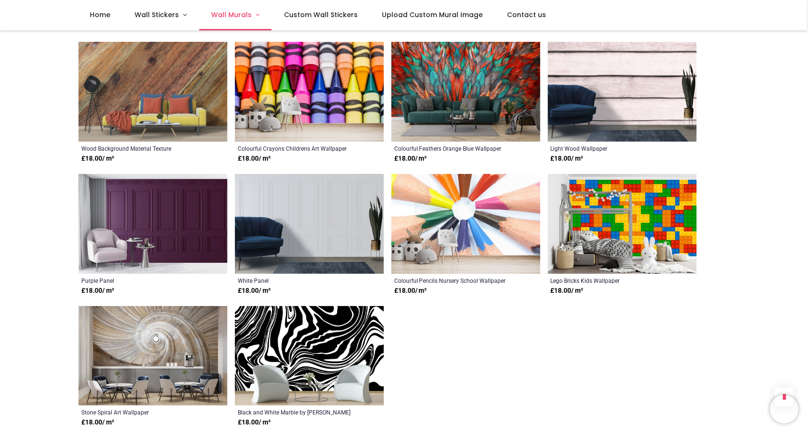
click at [235, 16] on span "Wall Murals" at bounding box center [231, 15] width 40 height 10
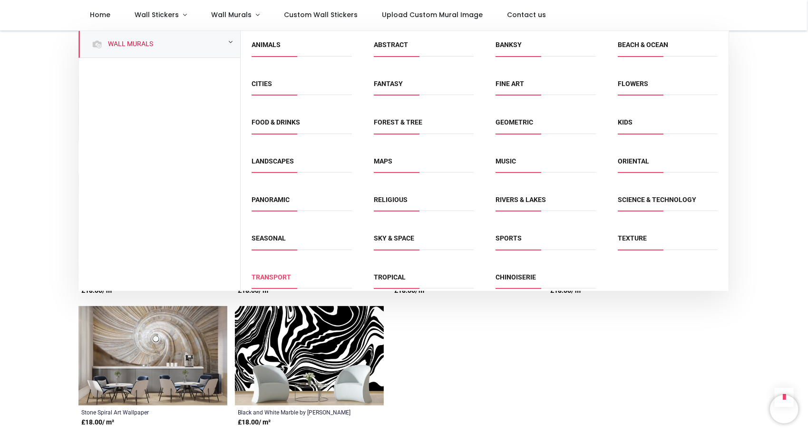
click at [283, 277] on link "Transport" at bounding box center [271, 278] width 39 height 8
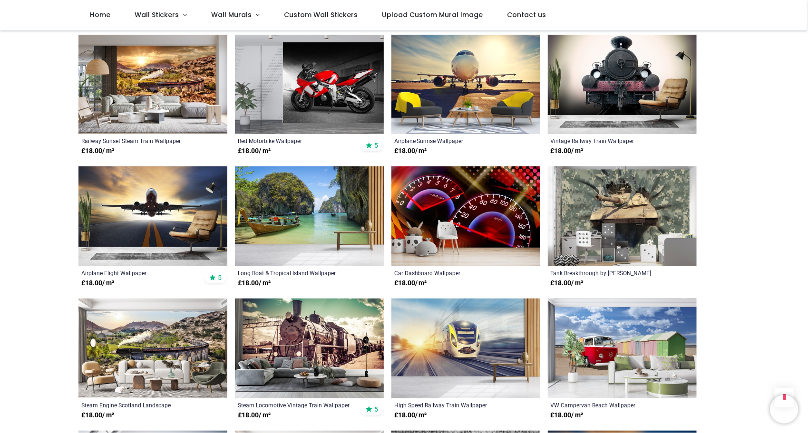
scroll to position [618, 0]
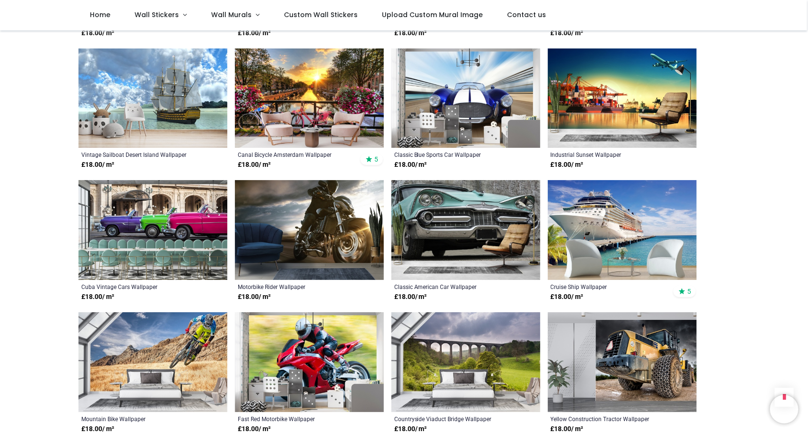
scroll to position [1380, 0]
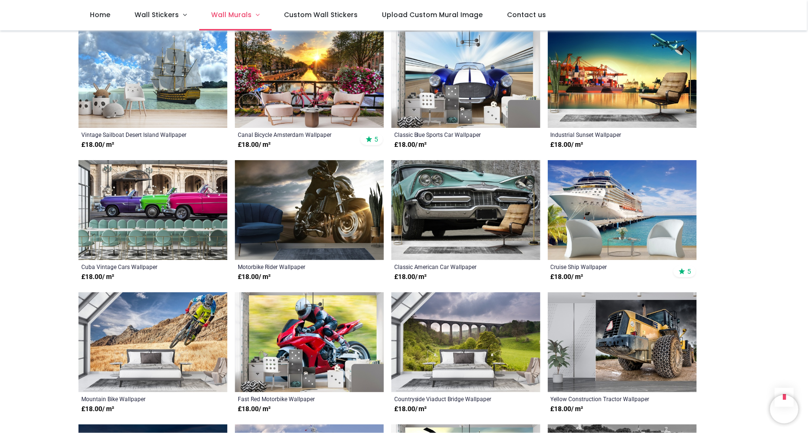
click at [228, 21] on link "Wall Murals" at bounding box center [235, 15] width 73 height 30
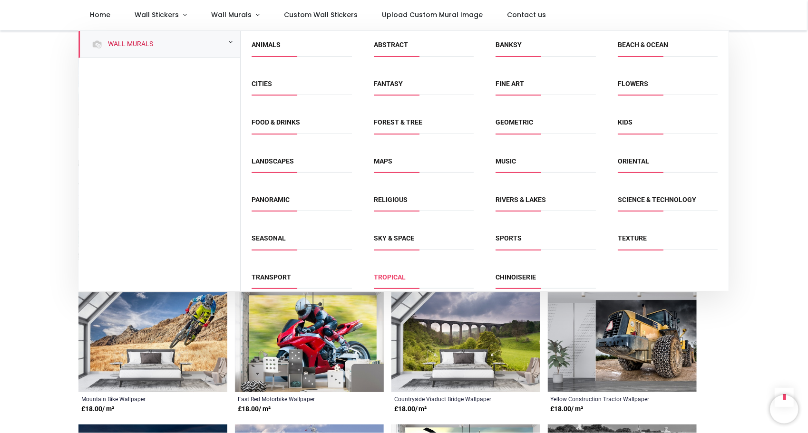
click at [394, 276] on link "Tropical" at bounding box center [390, 278] width 32 height 8
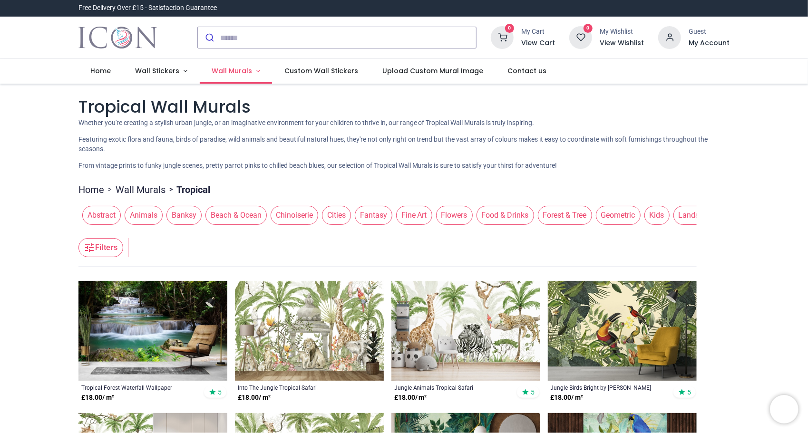
click at [233, 72] on span "Wall Murals" at bounding box center [232, 71] width 40 height 10
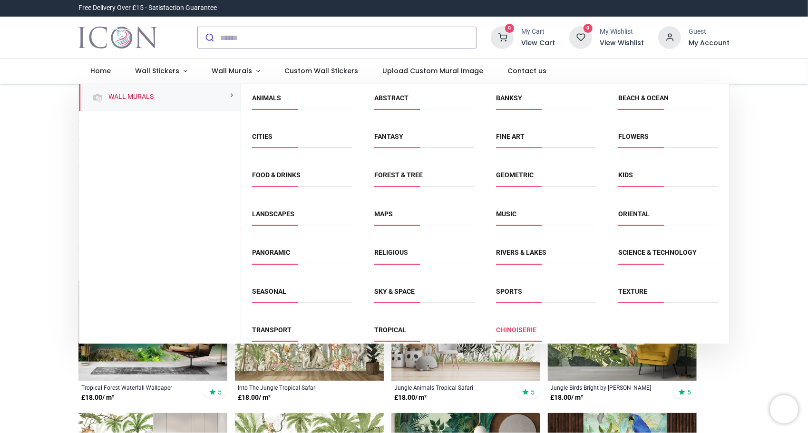
click at [526, 329] on link "Chinoiserie" at bounding box center [516, 330] width 40 height 8
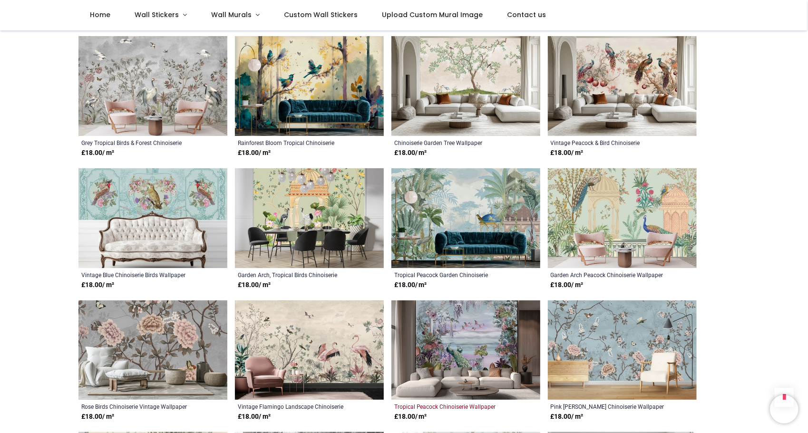
scroll to position [714, 0]
